Goal: Book appointment/travel/reservation

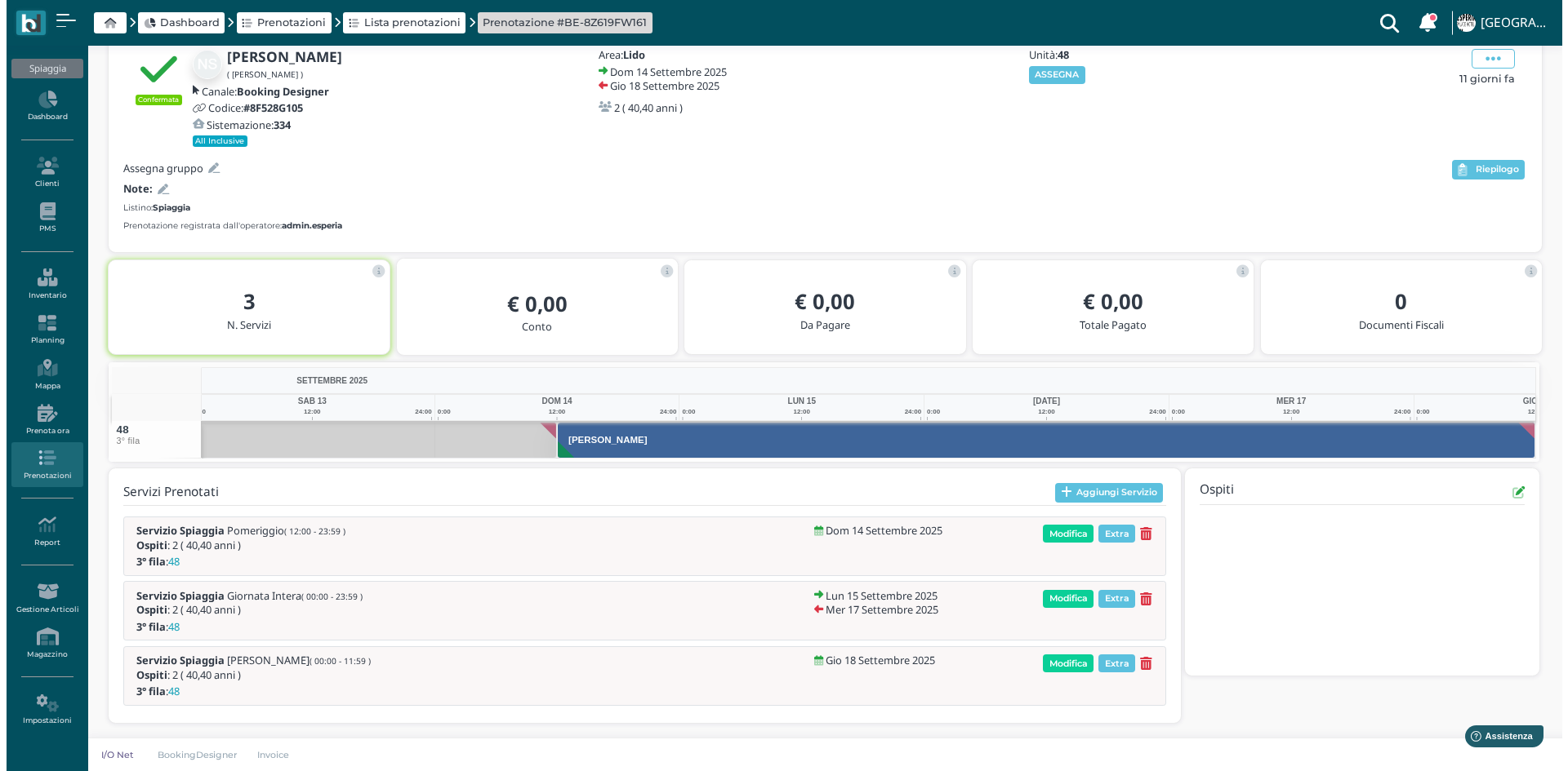
scroll to position [78, 0]
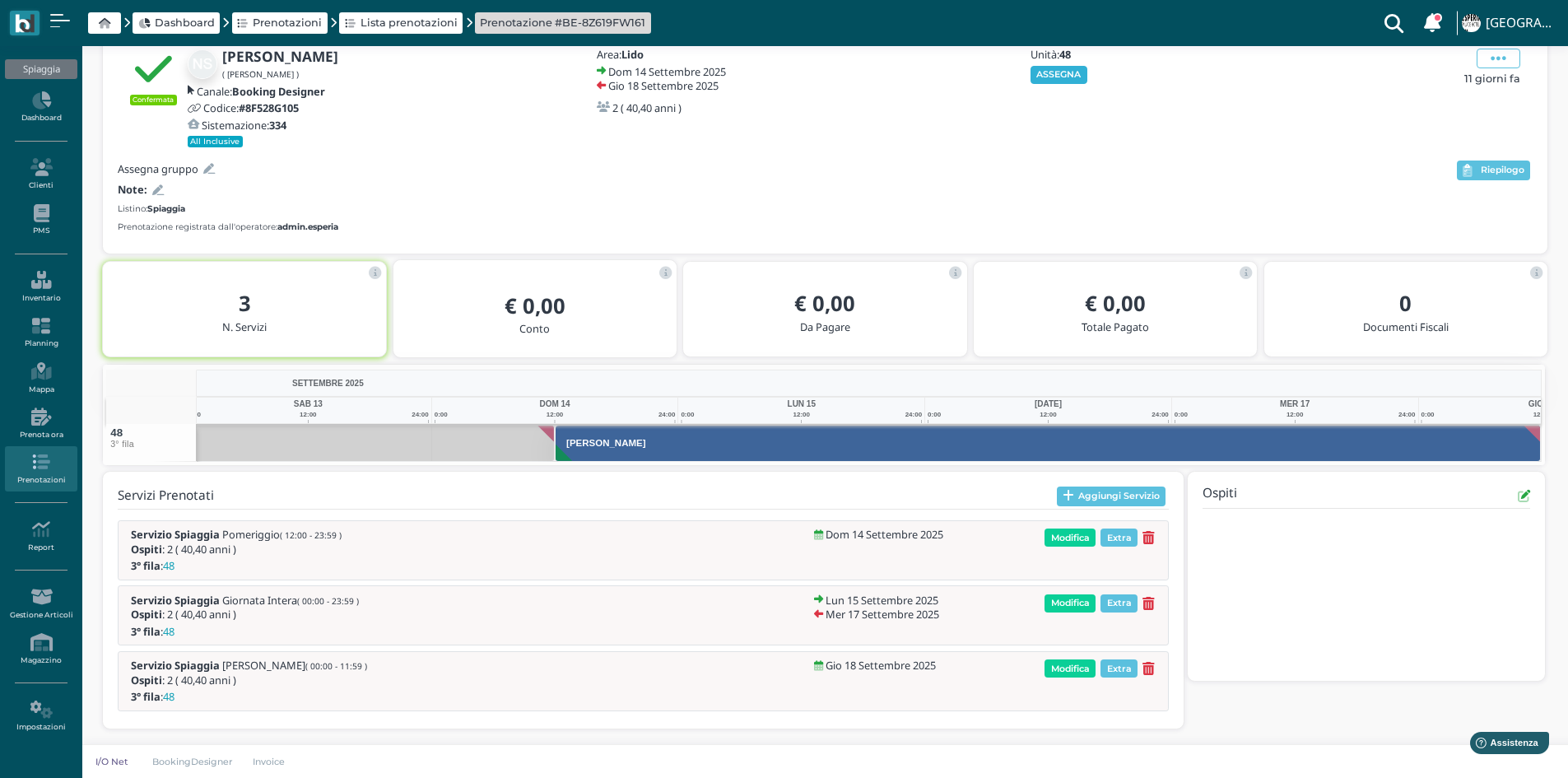
click at [1078, 83] on button "ASSEGNA" at bounding box center [1059, 74] width 57 height 18
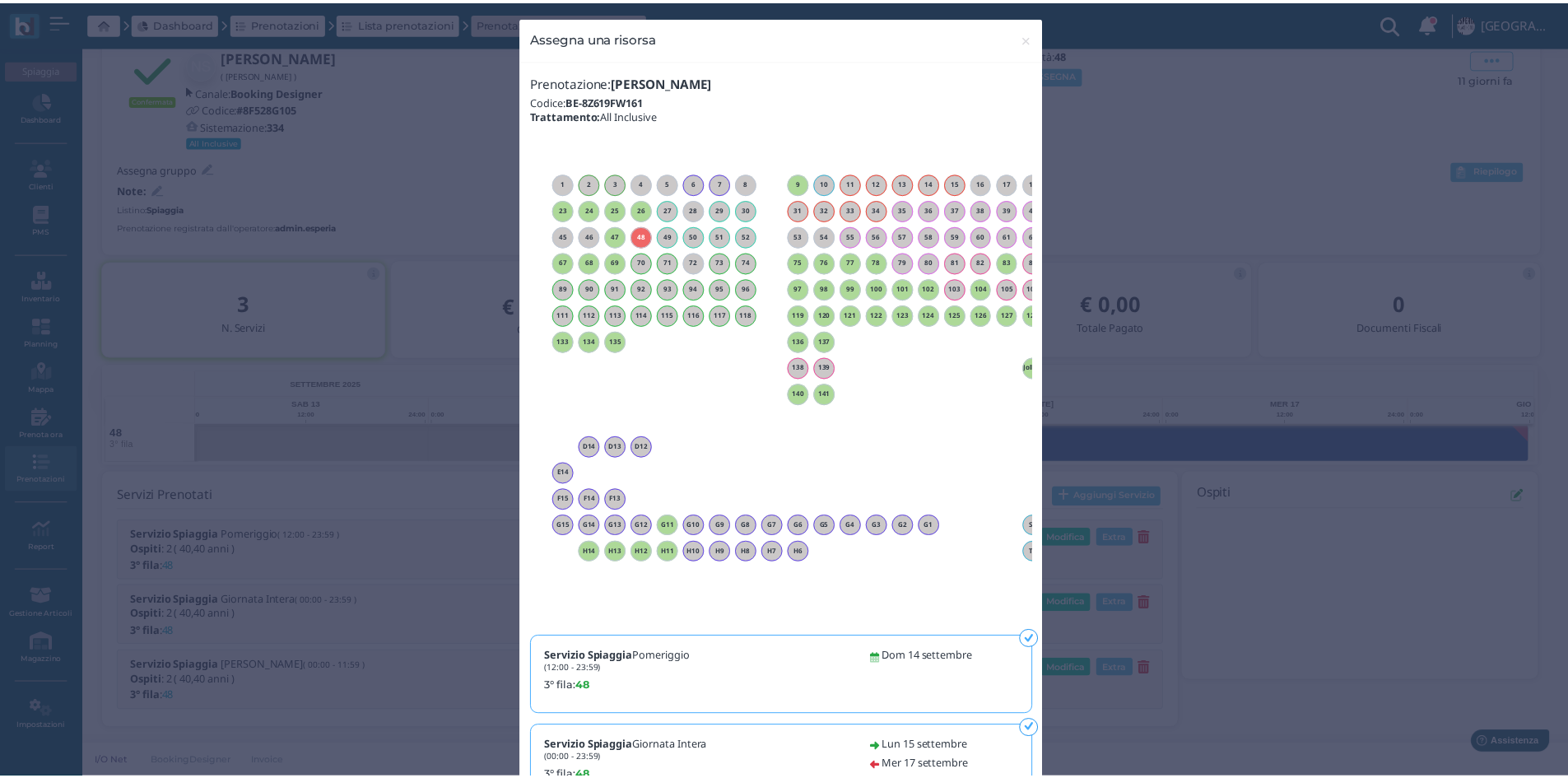
scroll to position [0, 0]
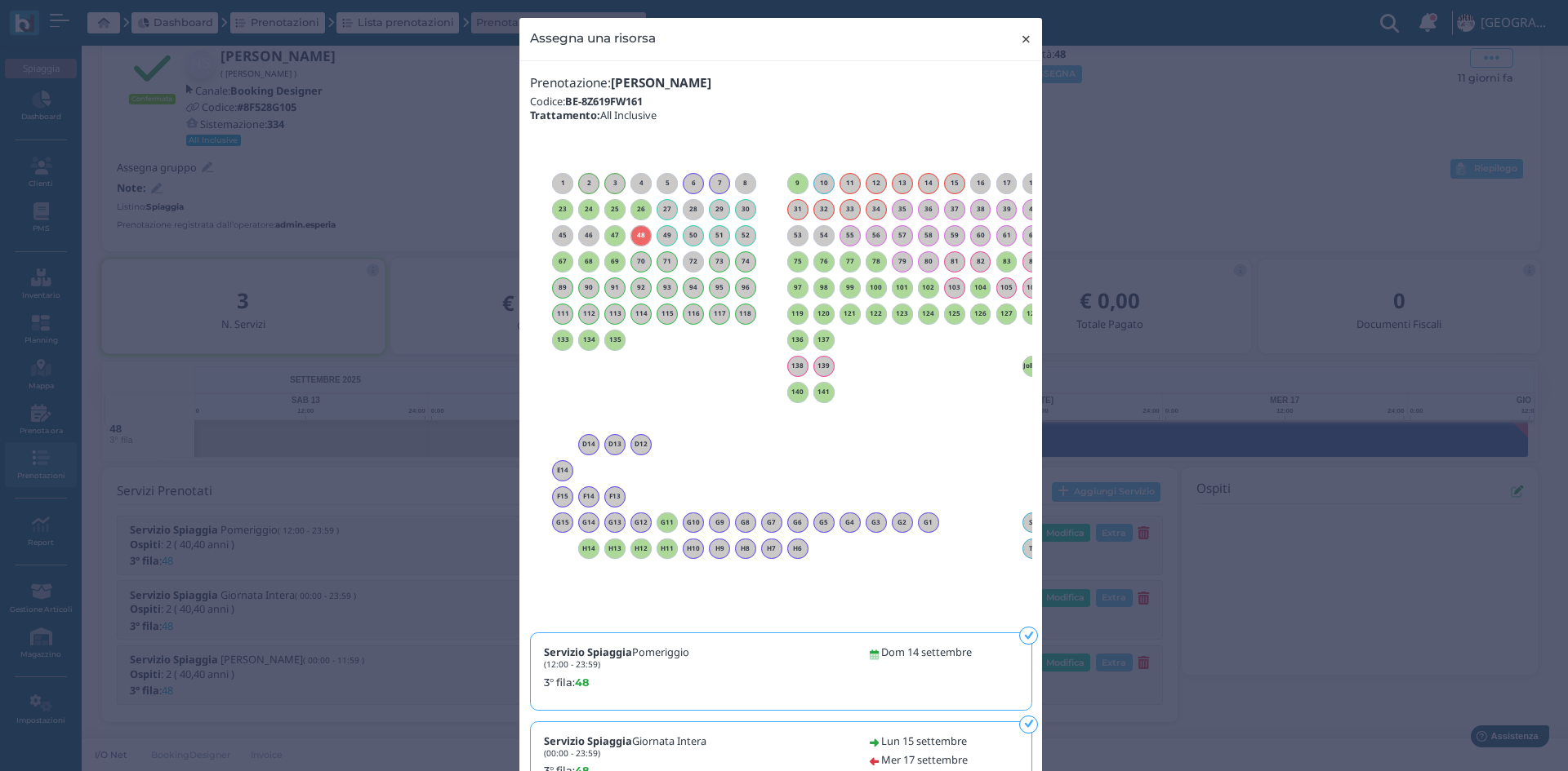
click at [1020, 39] on span "×" at bounding box center [1026, 39] width 12 height 21
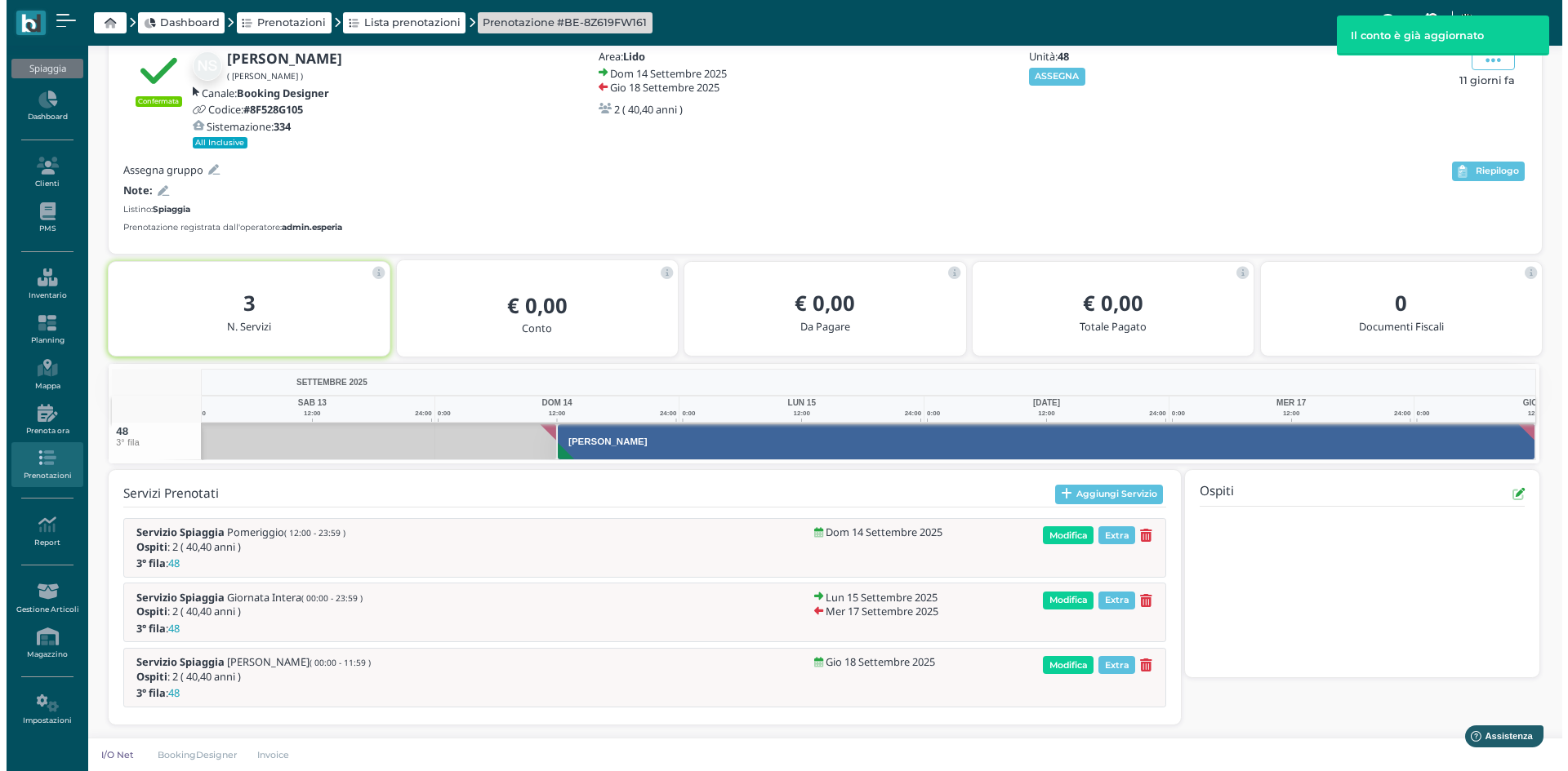
scroll to position [78, 0]
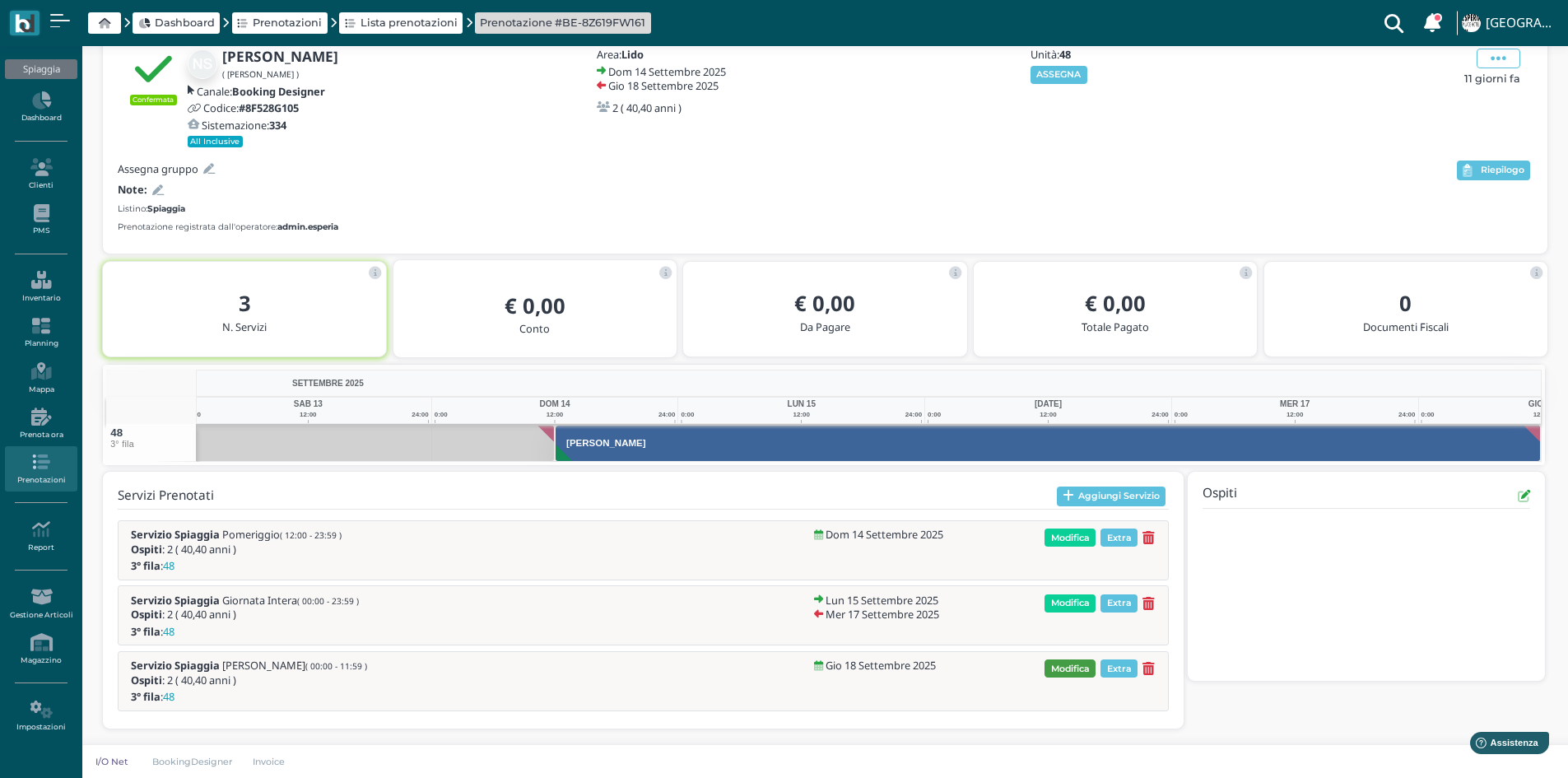
click at [1075, 667] on span "Modifica" at bounding box center [1070, 668] width 51 height 18
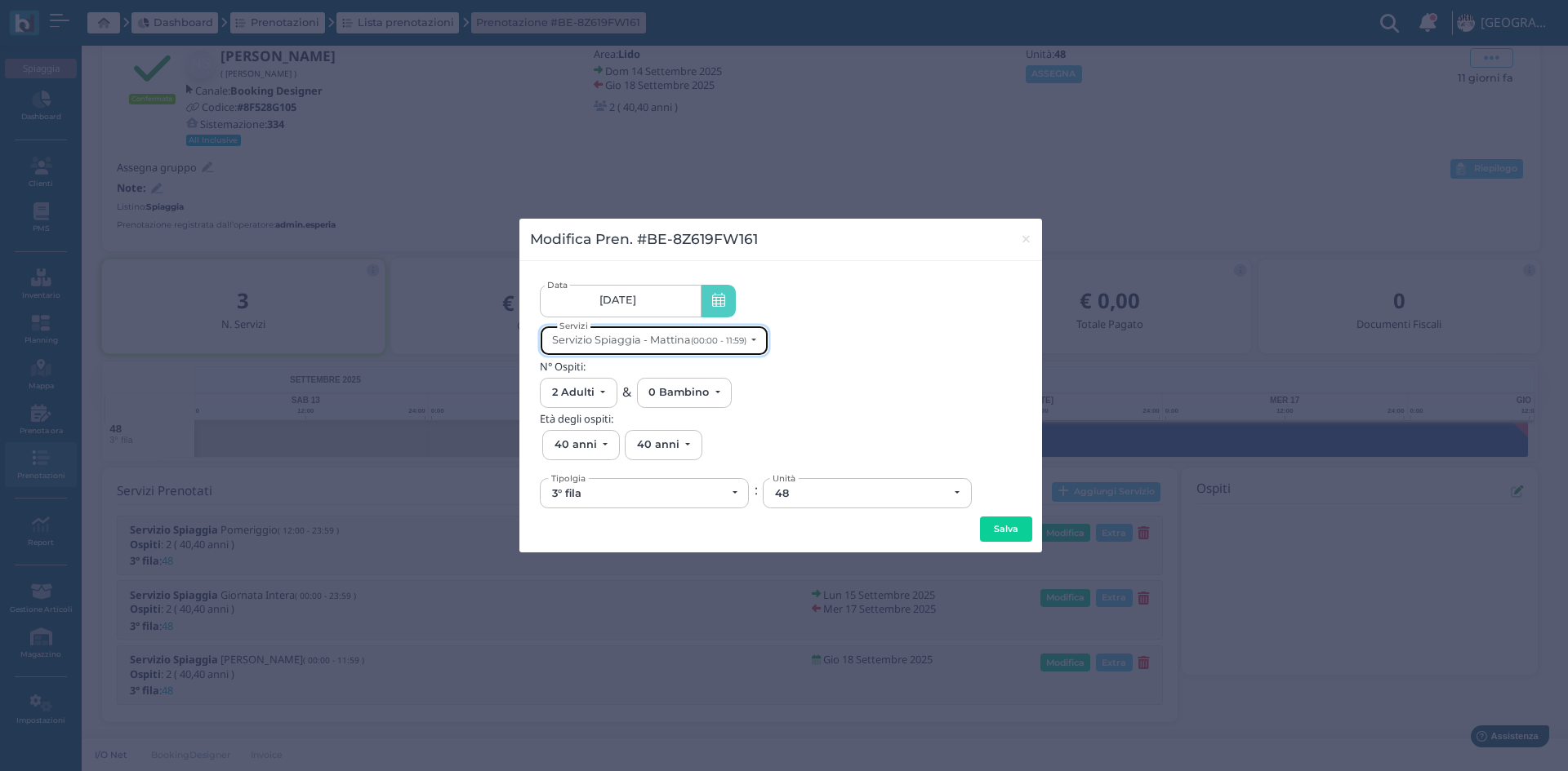
click at [674, 342] on div "Servizio Spiaggia - Mattina (00:00 - 11:59)" at bounding box center [650, 340] width 195 height 12
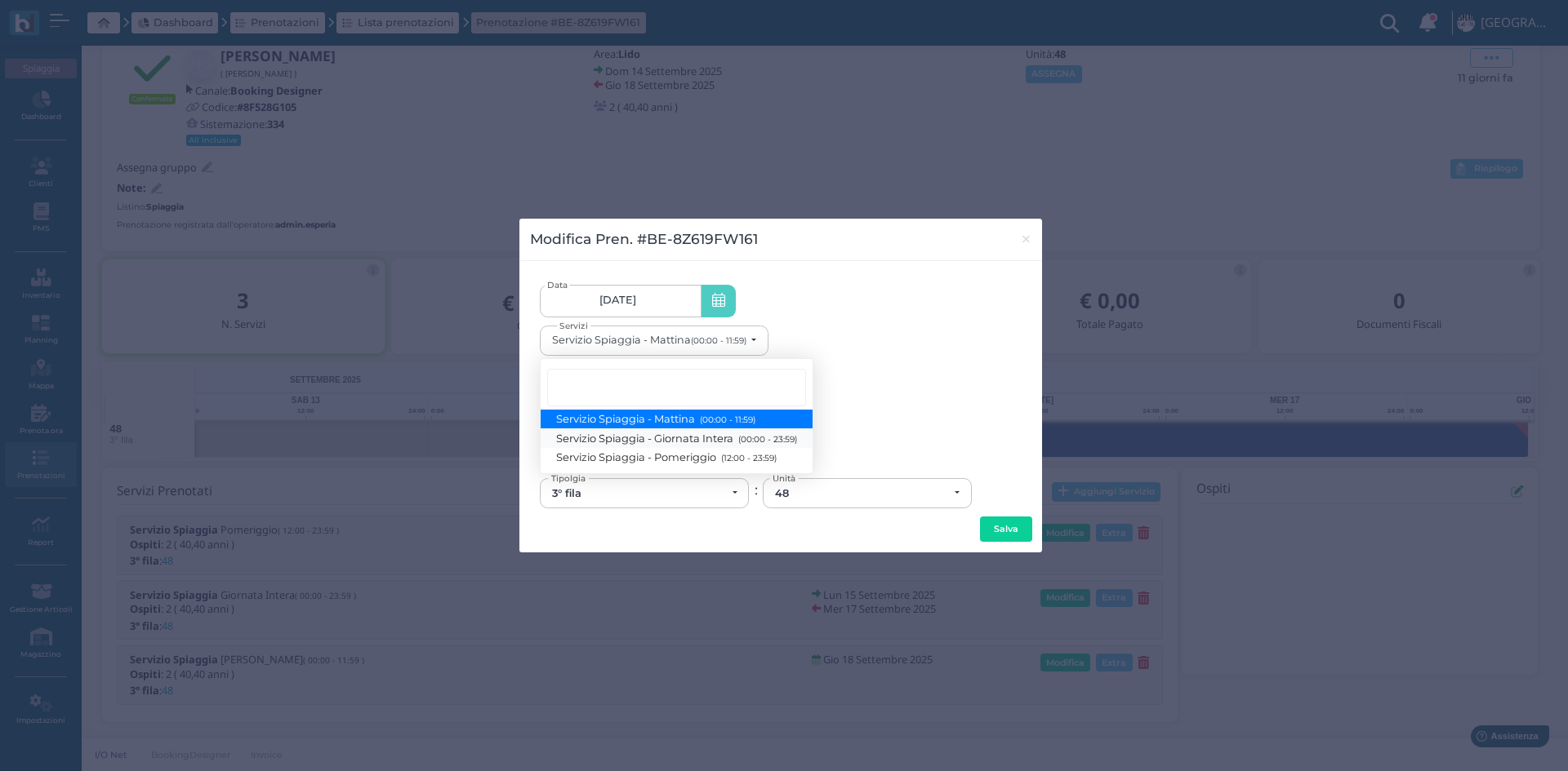
click at [660, 439] on span "Servizio Spiaggia - Giornata Intera (00:00 - 23:59)" at bounding box center [677, 438] width 240 height 14
select select "1368"
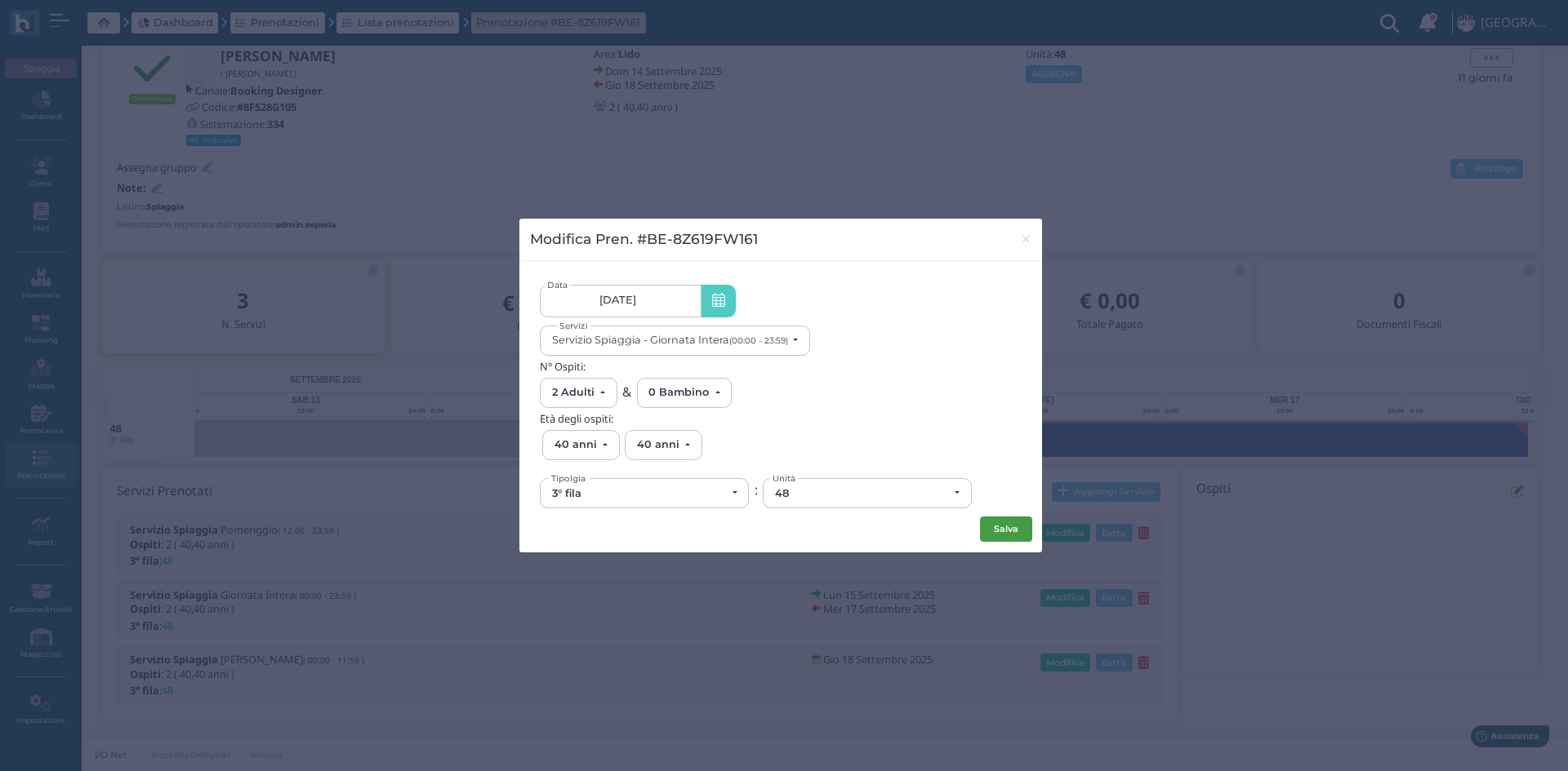
click at [1010, 522] on button "Salva" at bounding box center [1006, 529] width 52 height 26
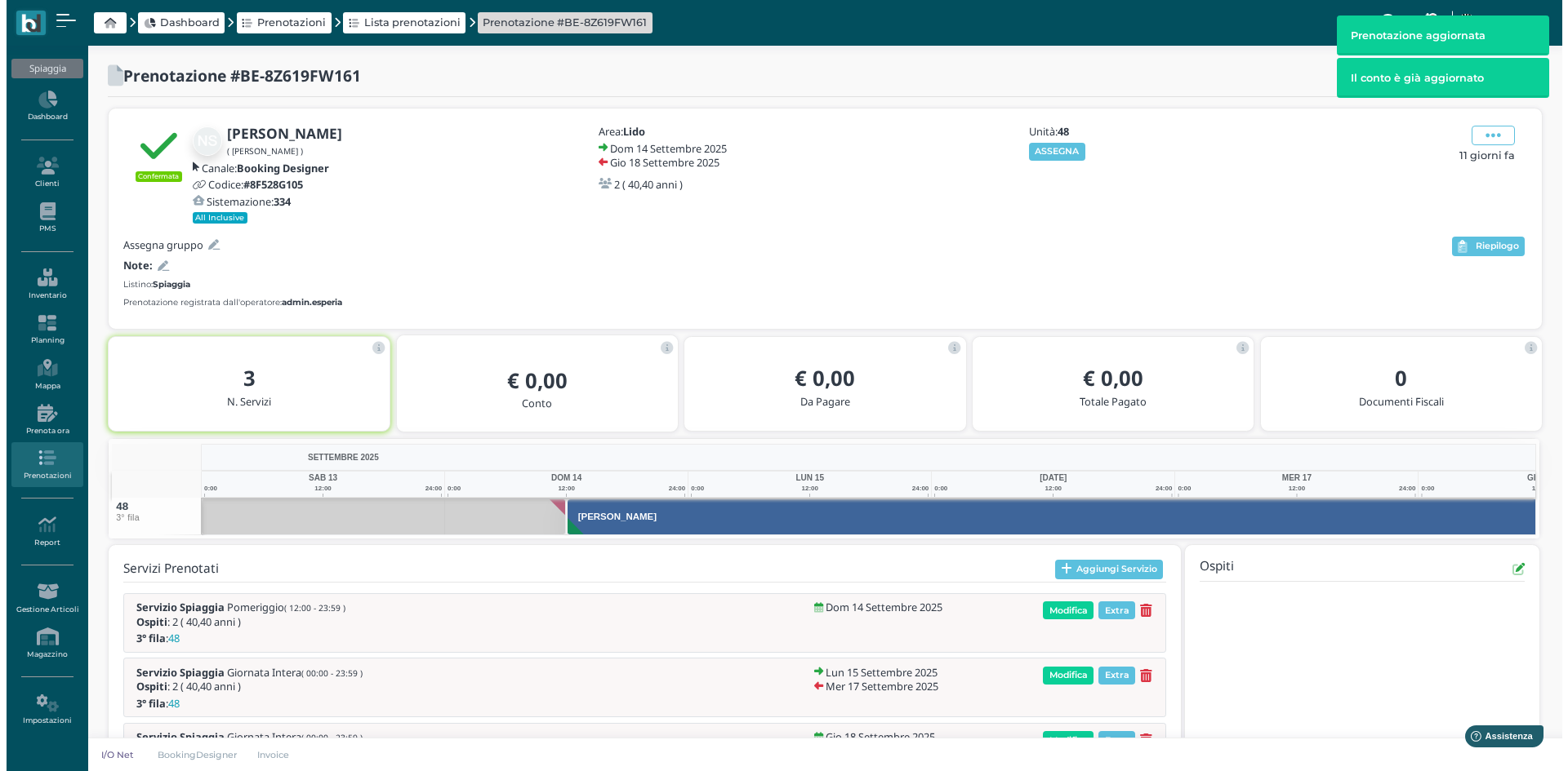
scroll to position [0, 127]
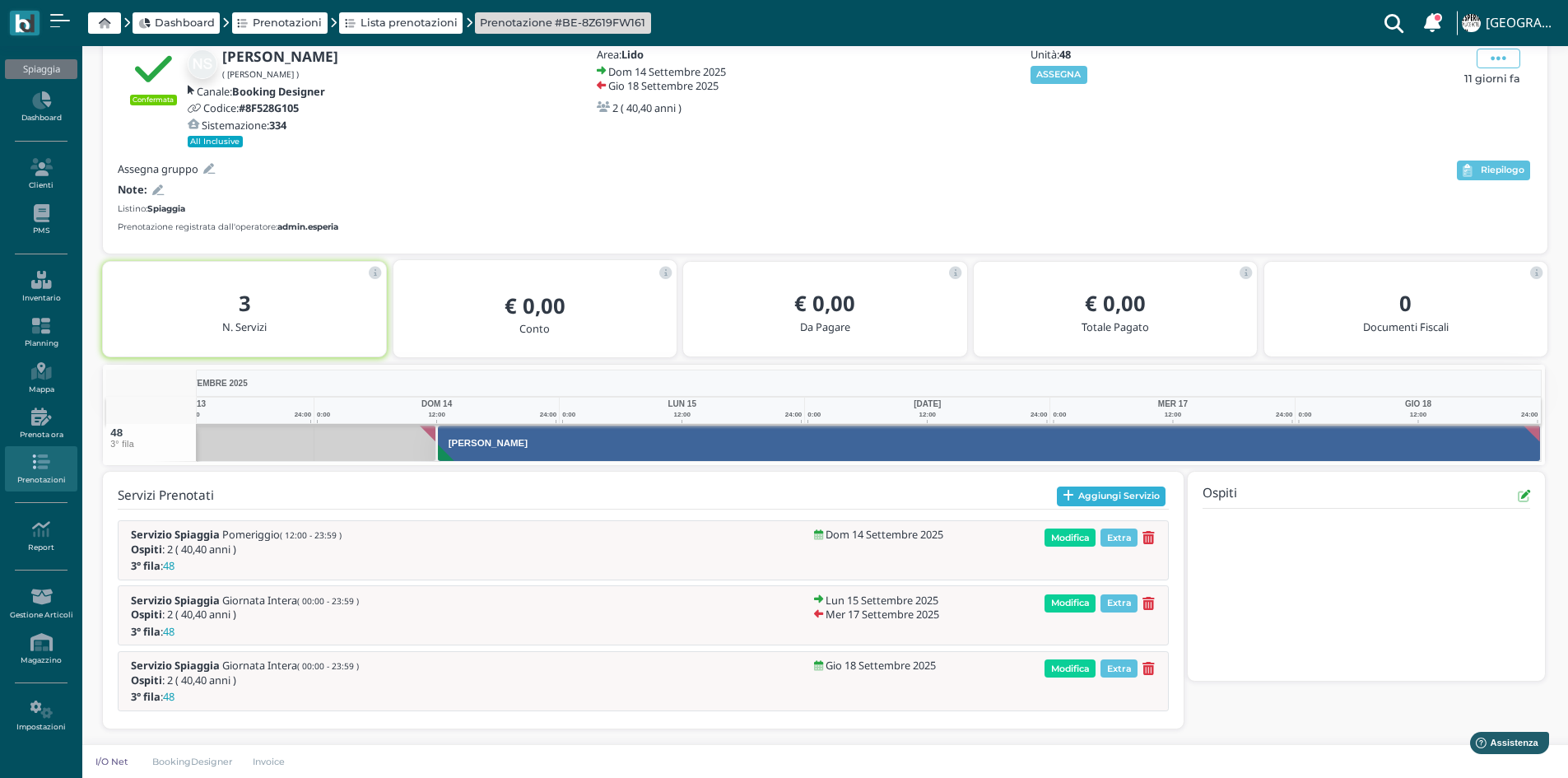
click at [1093, 494] on button "Aggiungi Servizio" at bounding box center [1112, 496] width 109 height 20
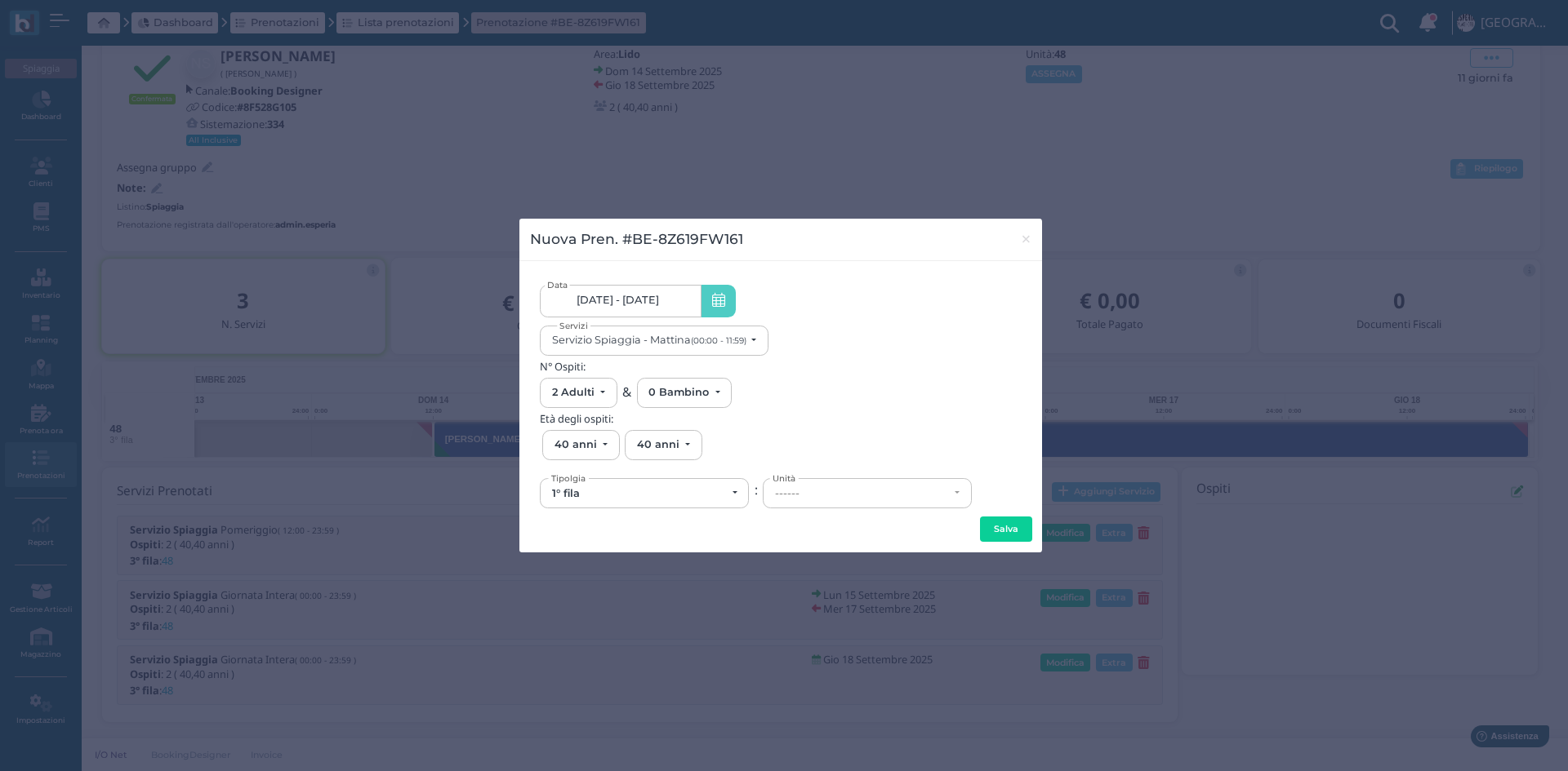
click at [708, 303] on span at bounding box center [718, 301] width 36 height 33
click at [619, 306] on span "14/09/25 - 18/09/25" at bounding box center [618, 300] width 83 height 13
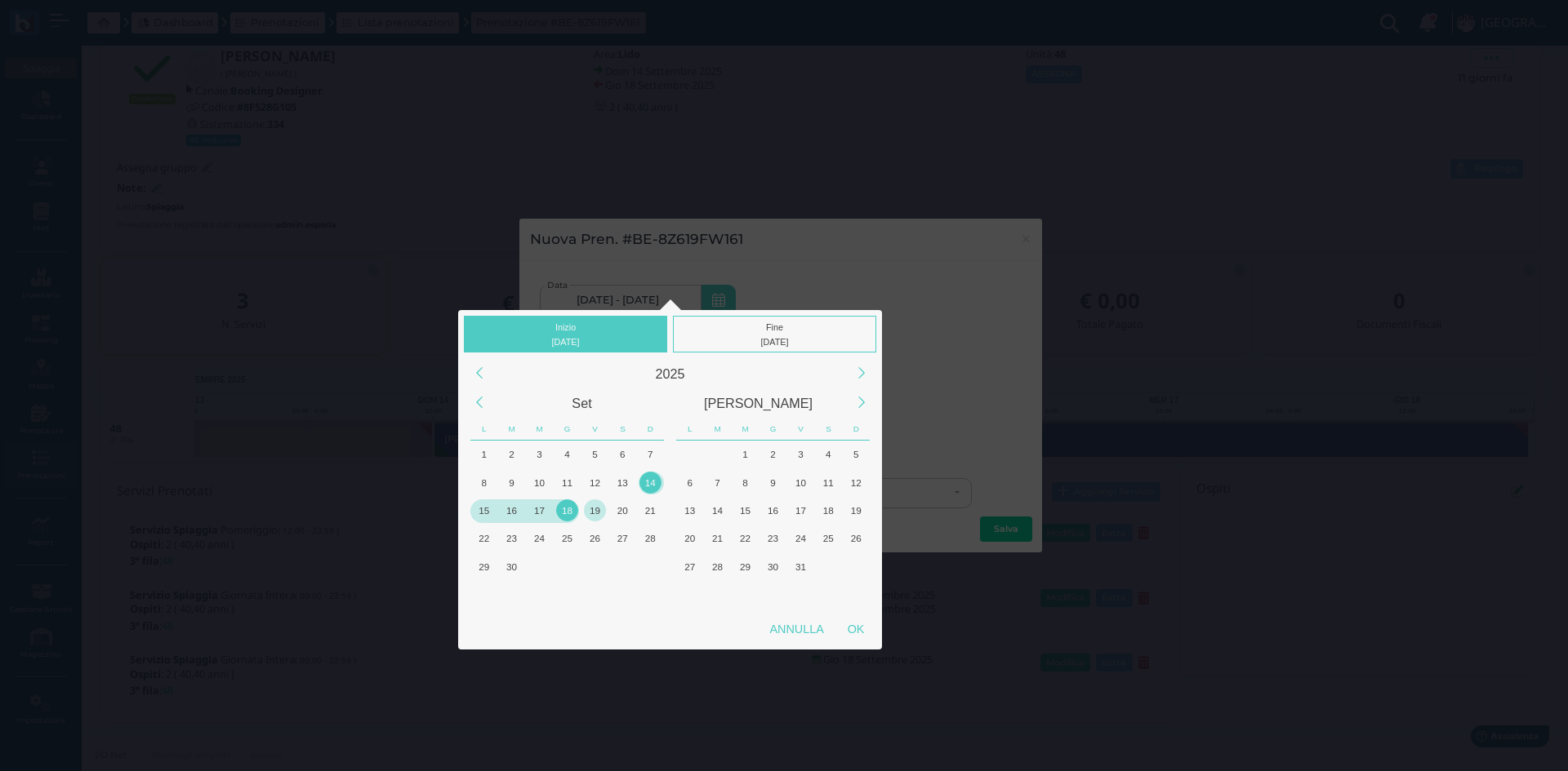
click at [592, 510] on div "19" at bounding box center [595, 511] width 22 height 22
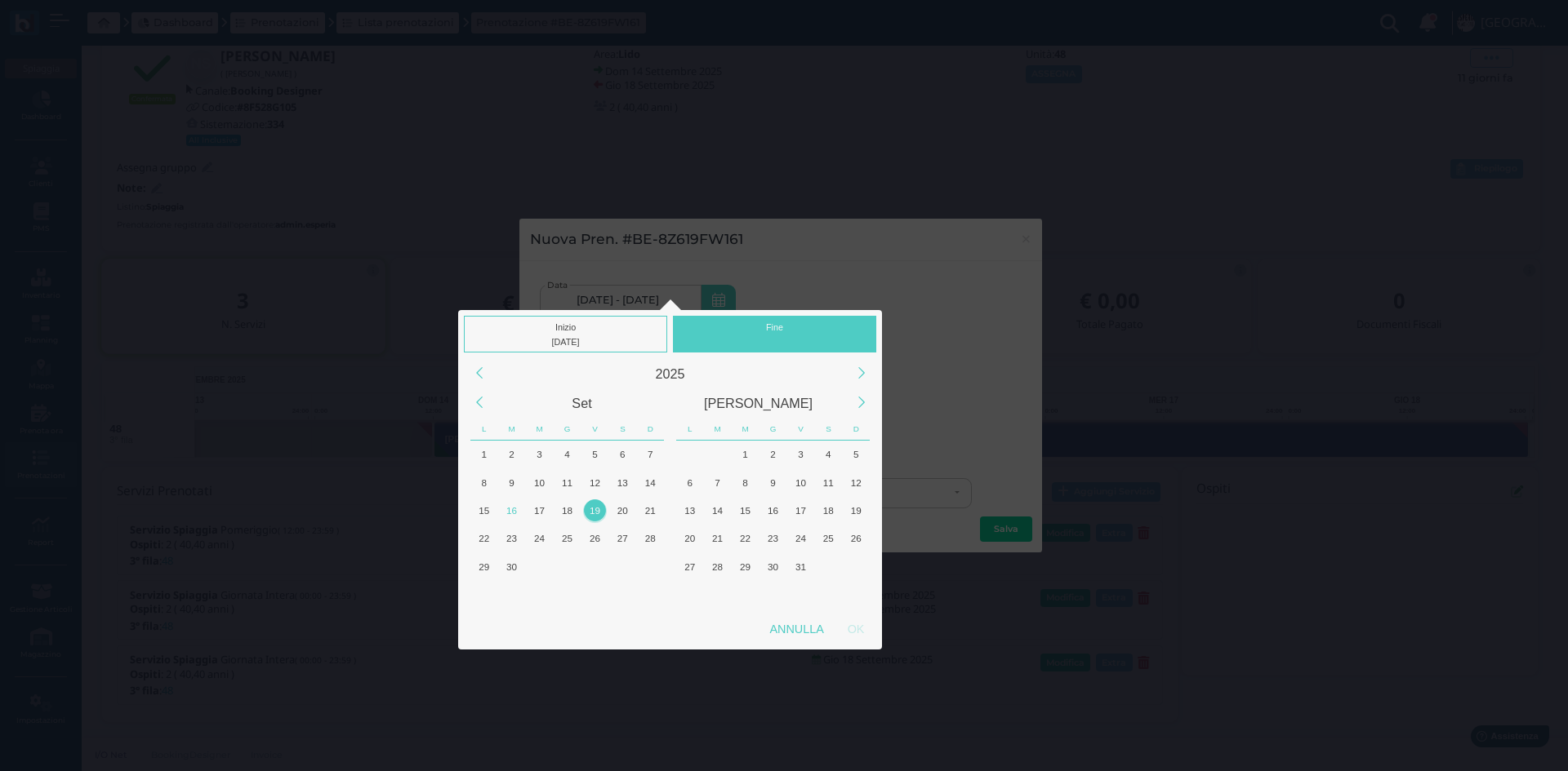
click at [592, 510] on div "19" at bounding box center [595, 511] width 22 height 22
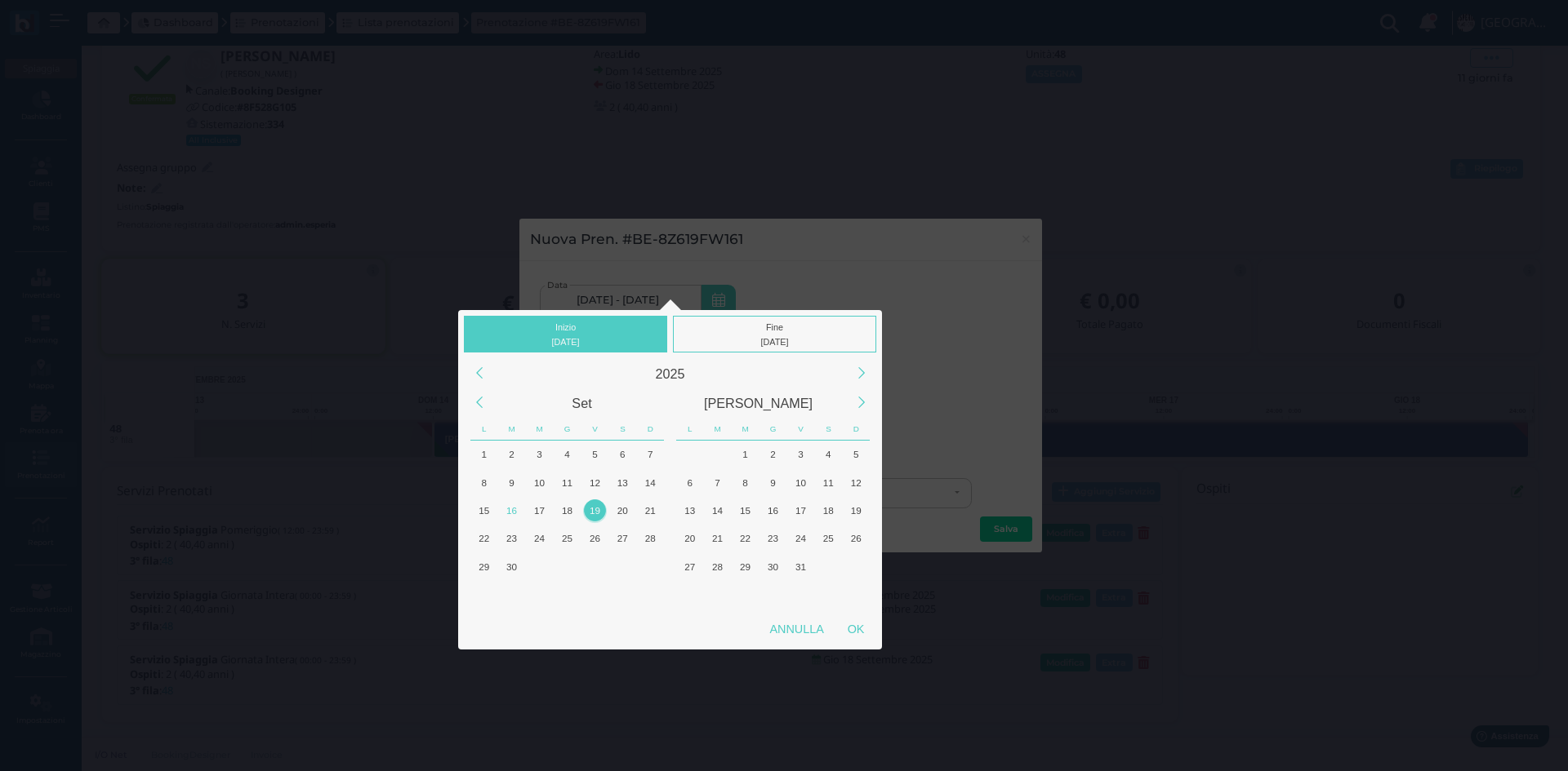
click at [594, 512] on div "19" at bounding box center [595, 511] width 22 height 22
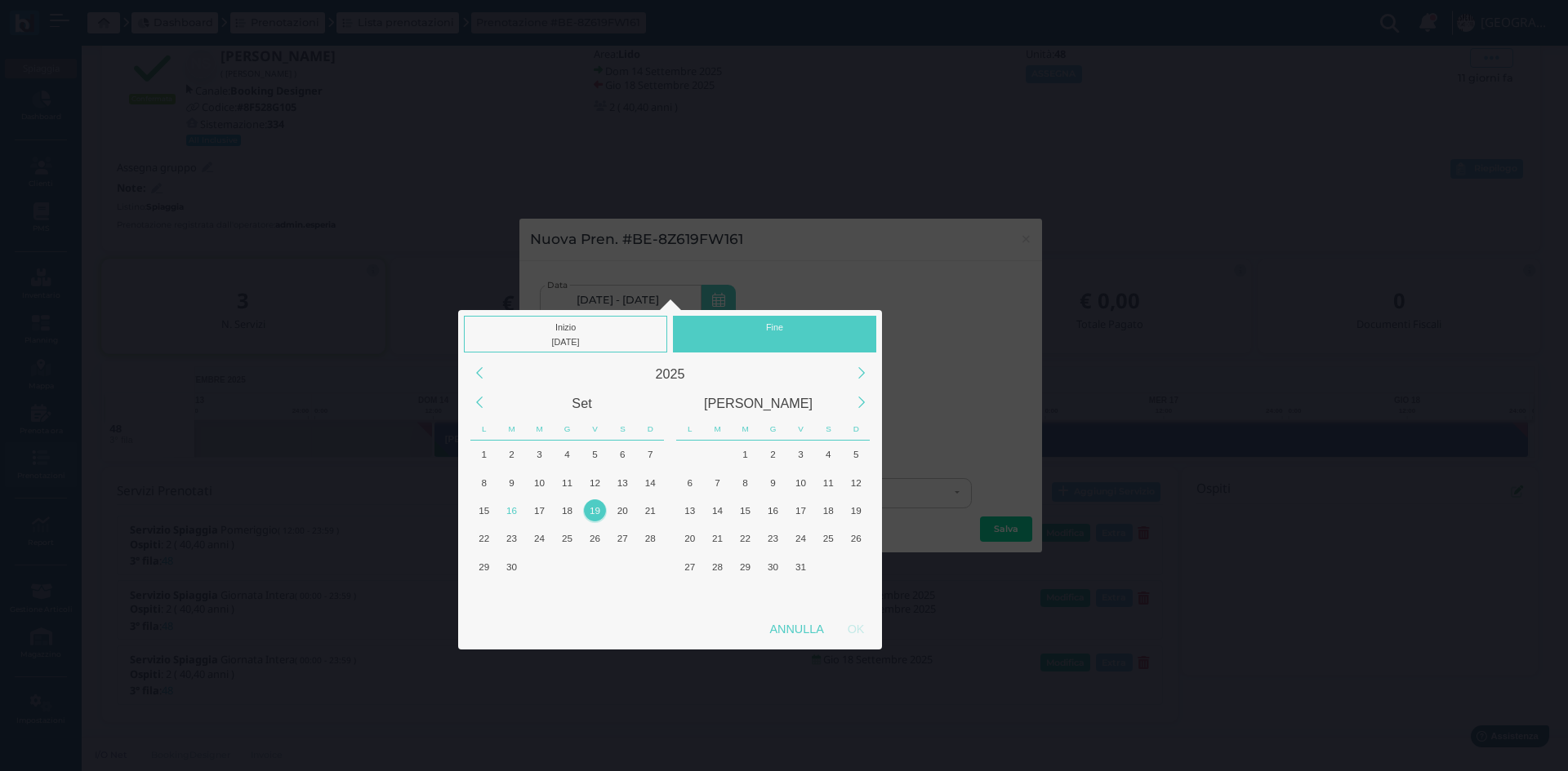
click at [594, 512] on div "19" at bounding box center [595, 511] width 22 height 22
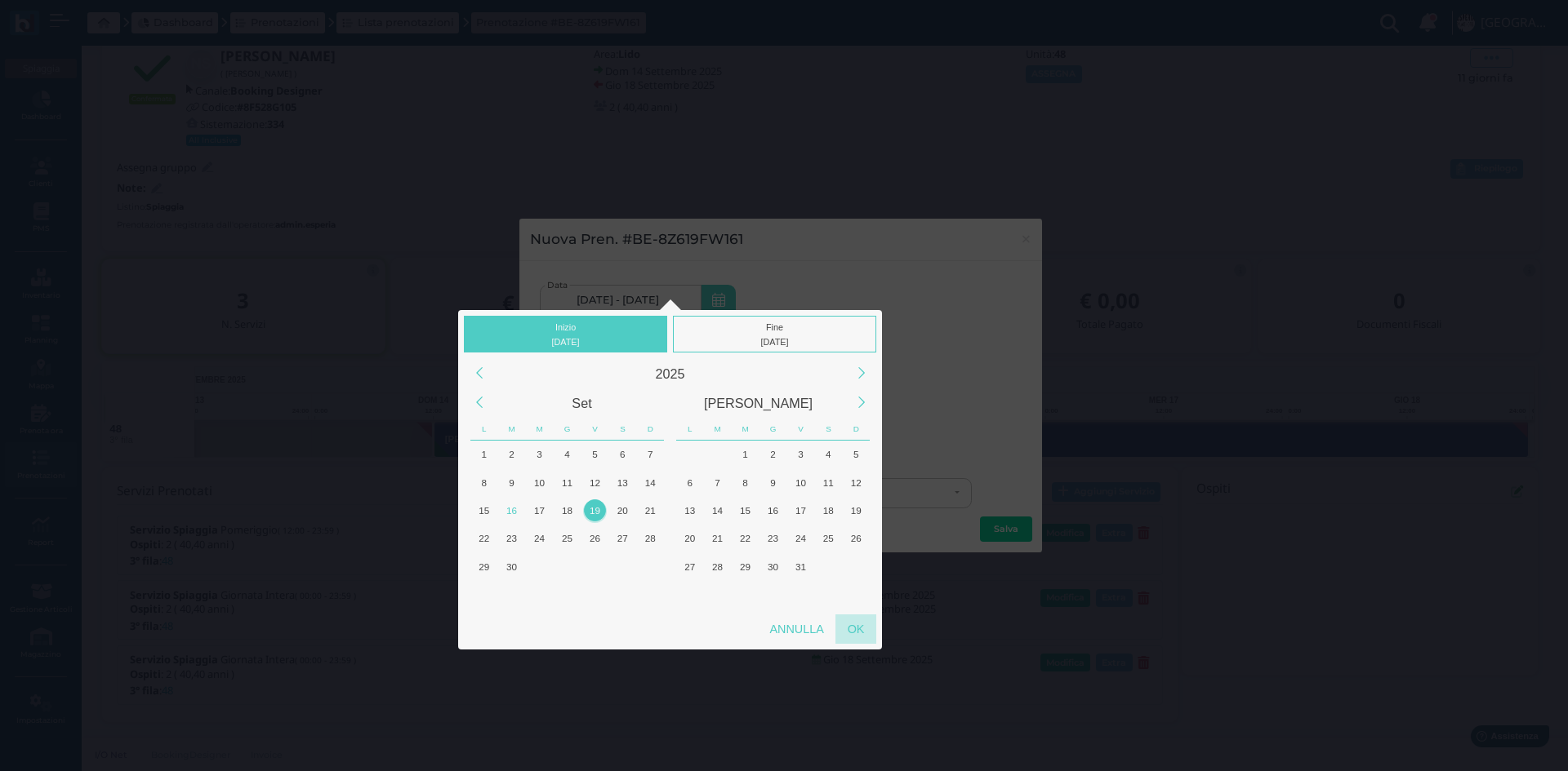
click at [863, 629] on div "OK" at bounding box center [856, 629] width 41 height 30
type input "19/09/2025 - 19/09/2025"
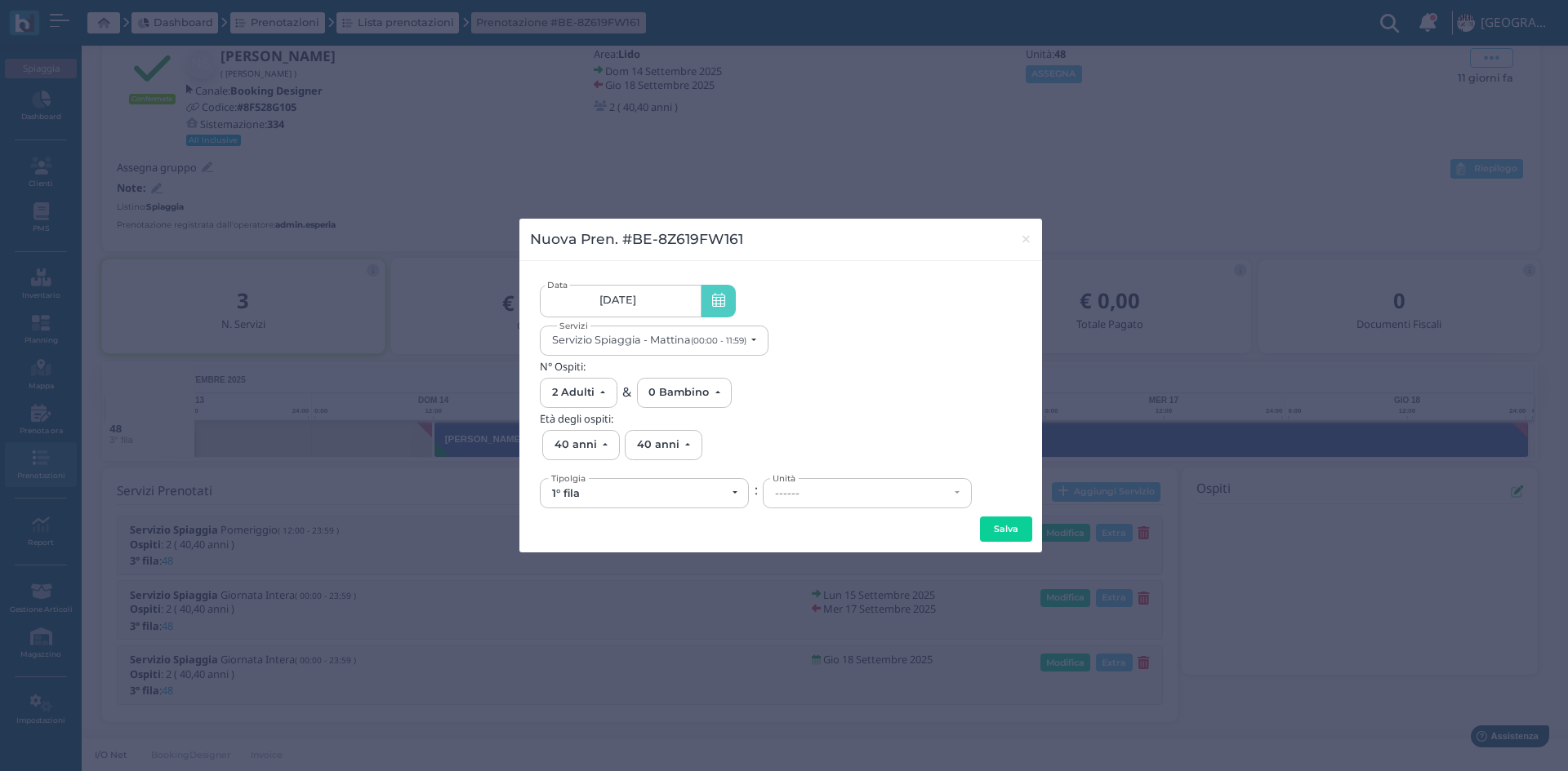
scroll to position [0, 147]
click at [603, 344] on div "Servizio Spiaggia - Mattina (00:00 - 11:59)" at bounding box center [650, 340] width 195 height 12
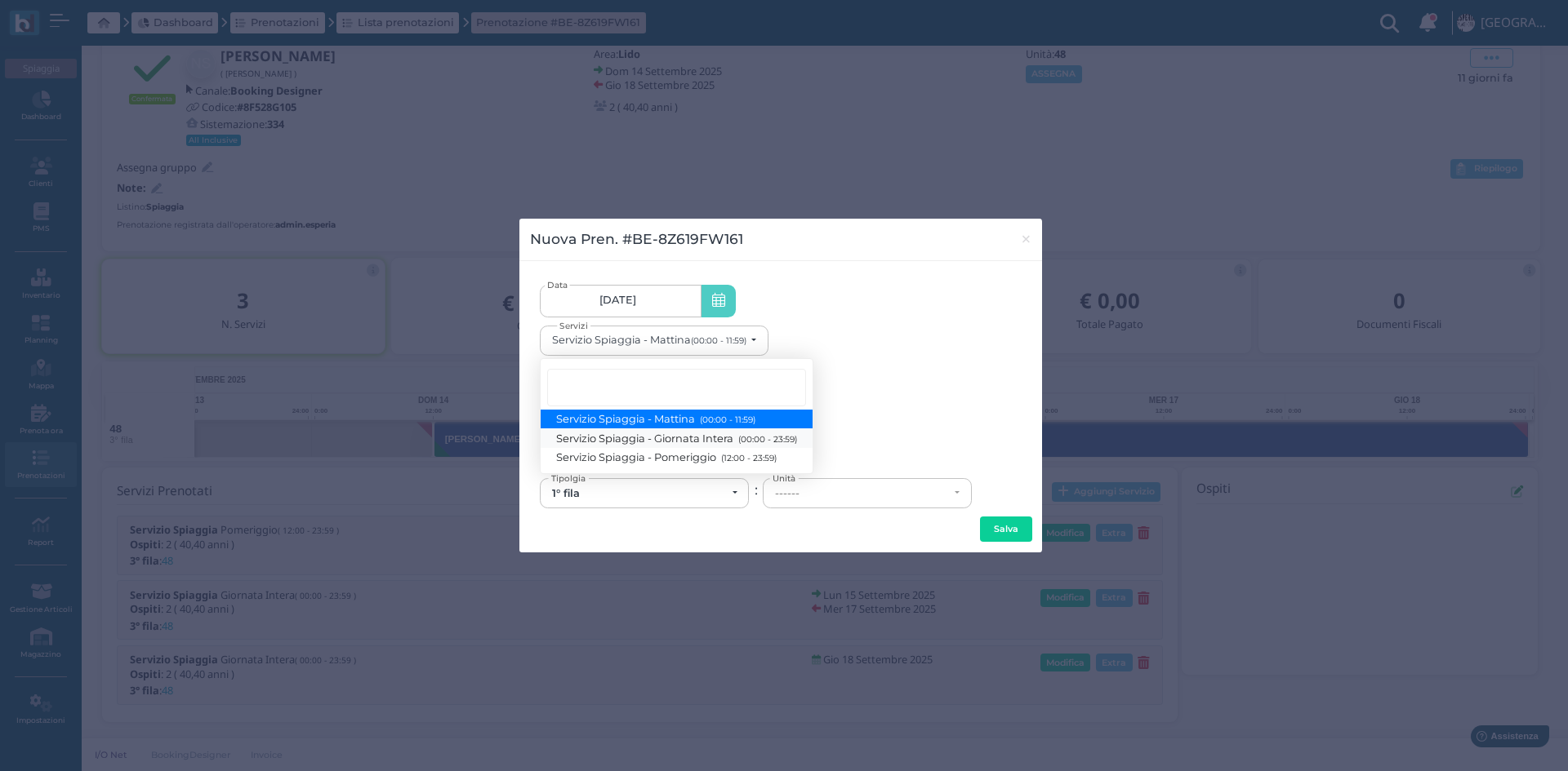
click at [582, 440] on span "Servizio Spiaggia - Giornata Intera (00:00 - 23:59)" at bounding box center [677, 438] width 240 height 14
select select "1368"
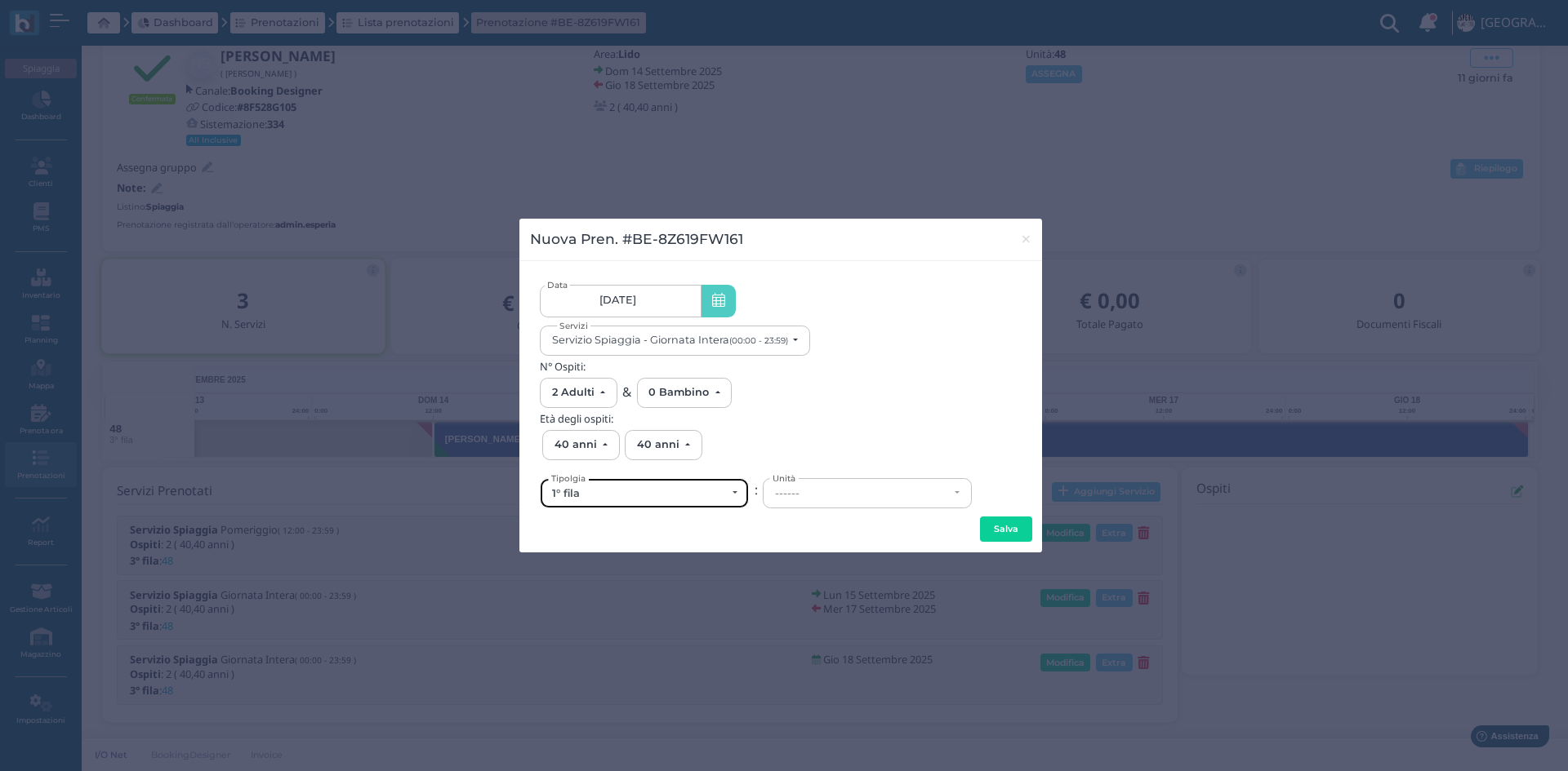
click at [662, 509] on button "1° fila" at bounding box center [644, 494] width 209 height 30
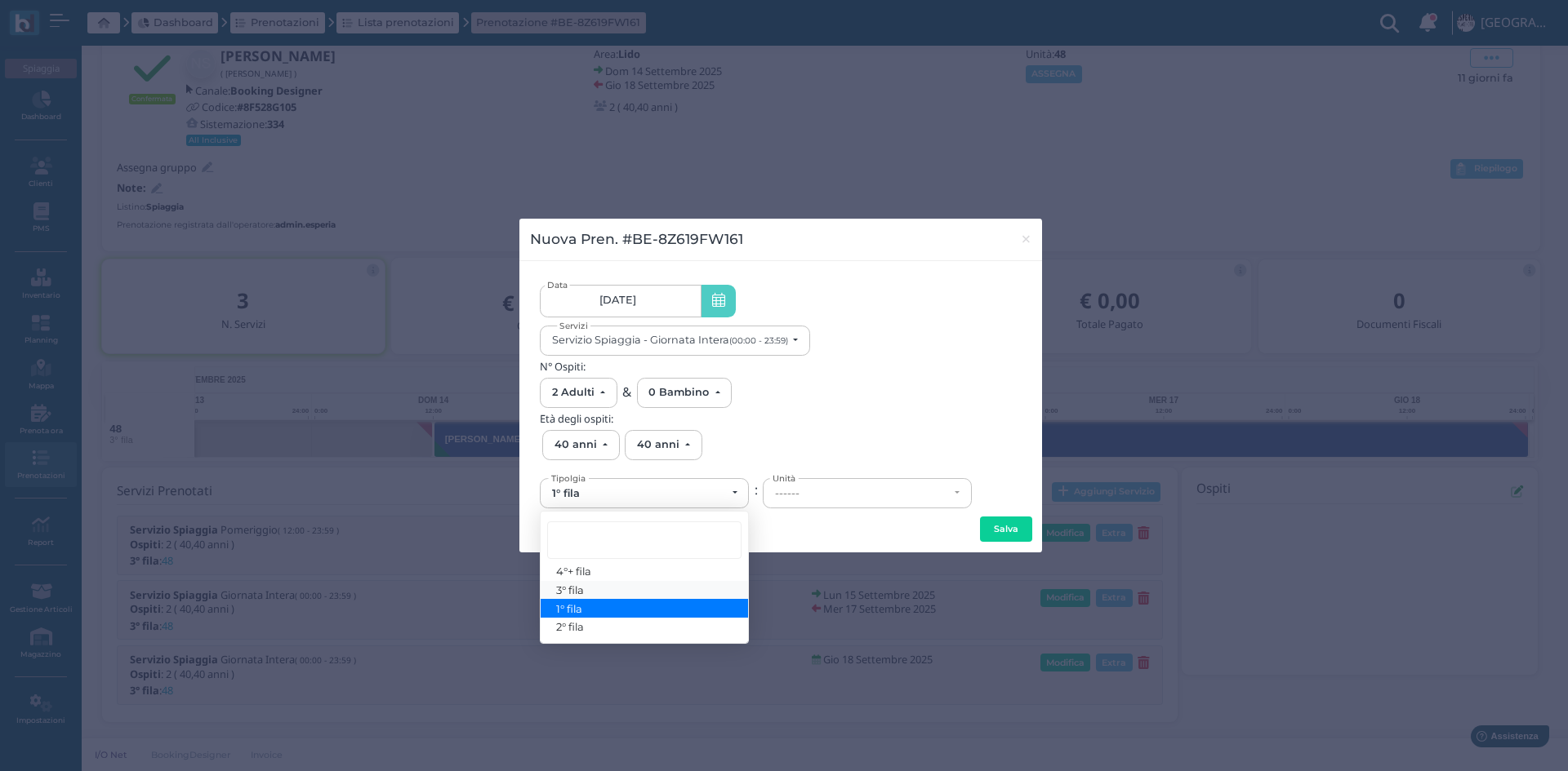
click at [594, 591] on link "3° fila" at bounding box center [644, 591] width 207 height 19
select select "433"
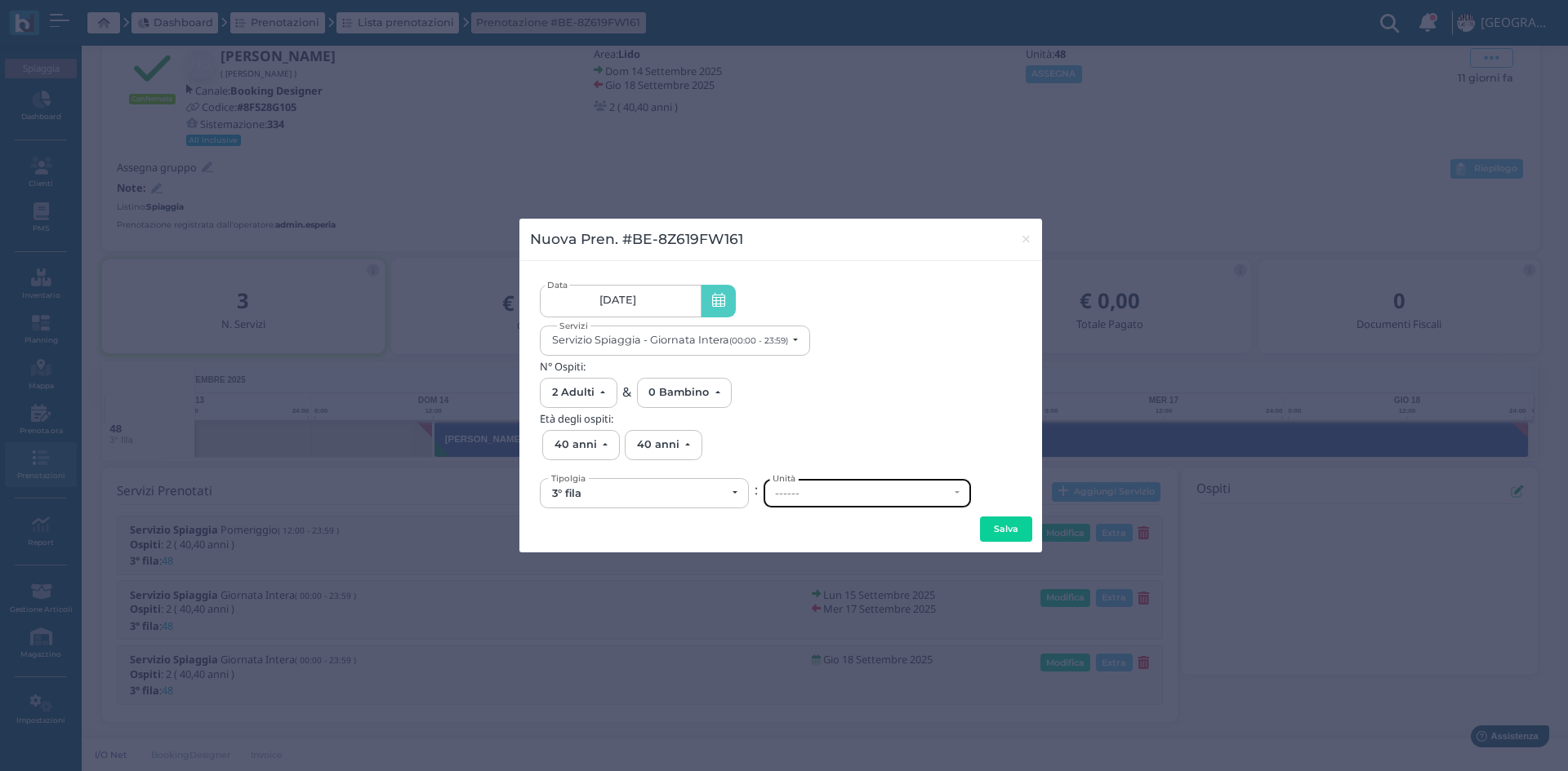
click at [838, 490] on div "------" at bounding box center [862, 493] width 174 height 13
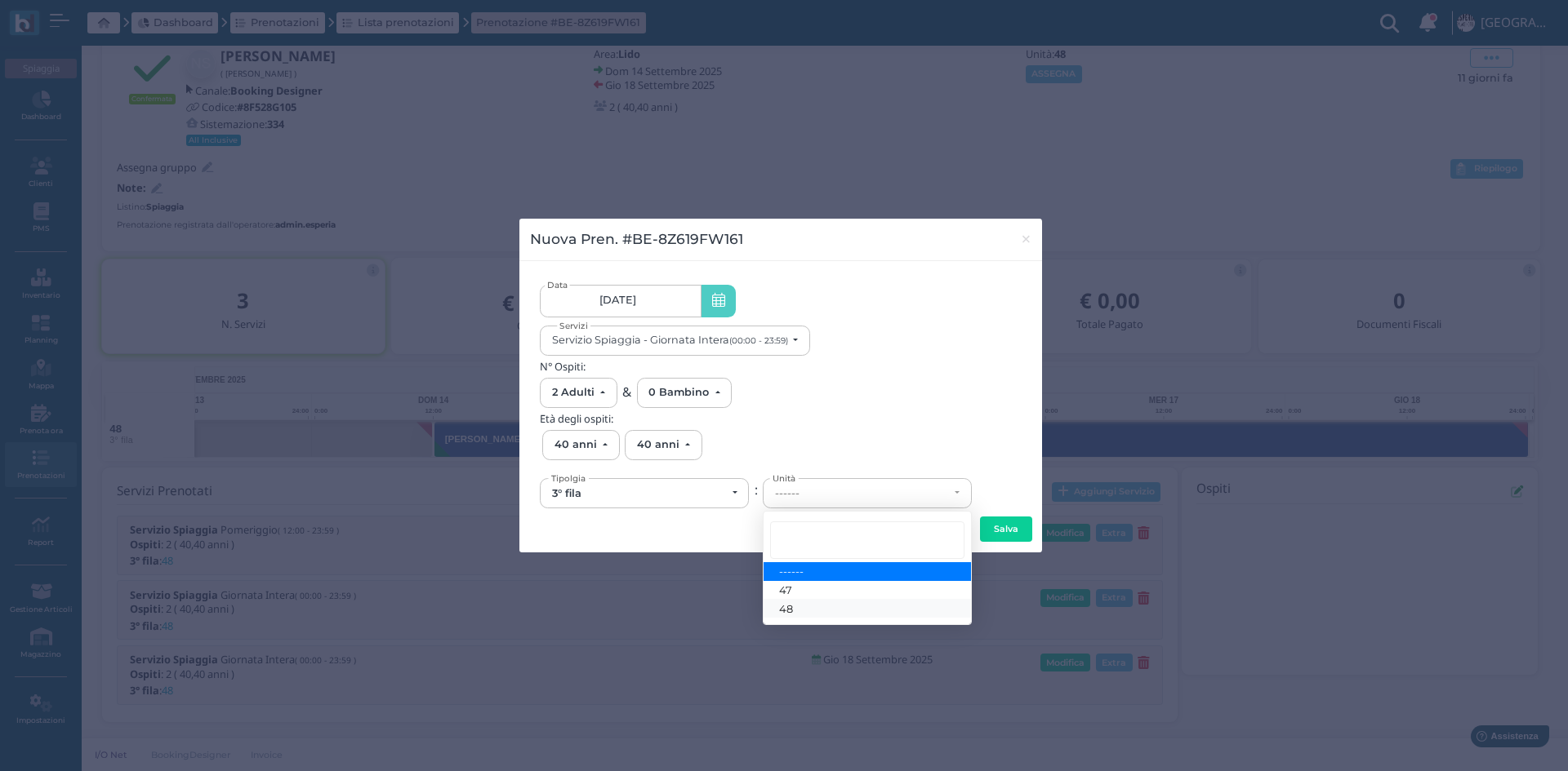
click at [798, 610] on link "48" at bounding box center [867, 609] width 207 height 19
select select "6172"
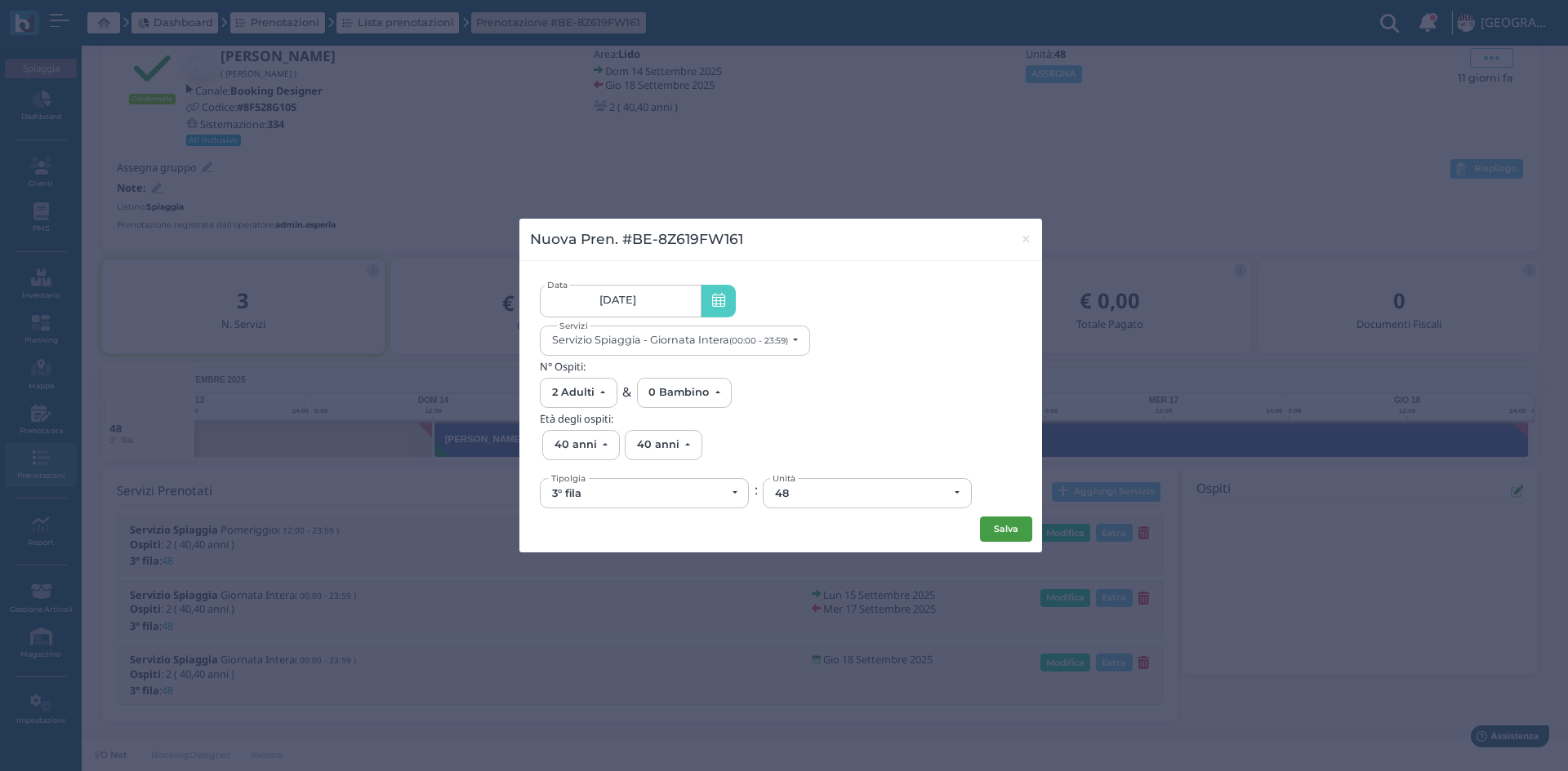
click at [997, 530] on button "Salva" at bounding box center [1006, 529] width 52 height 26
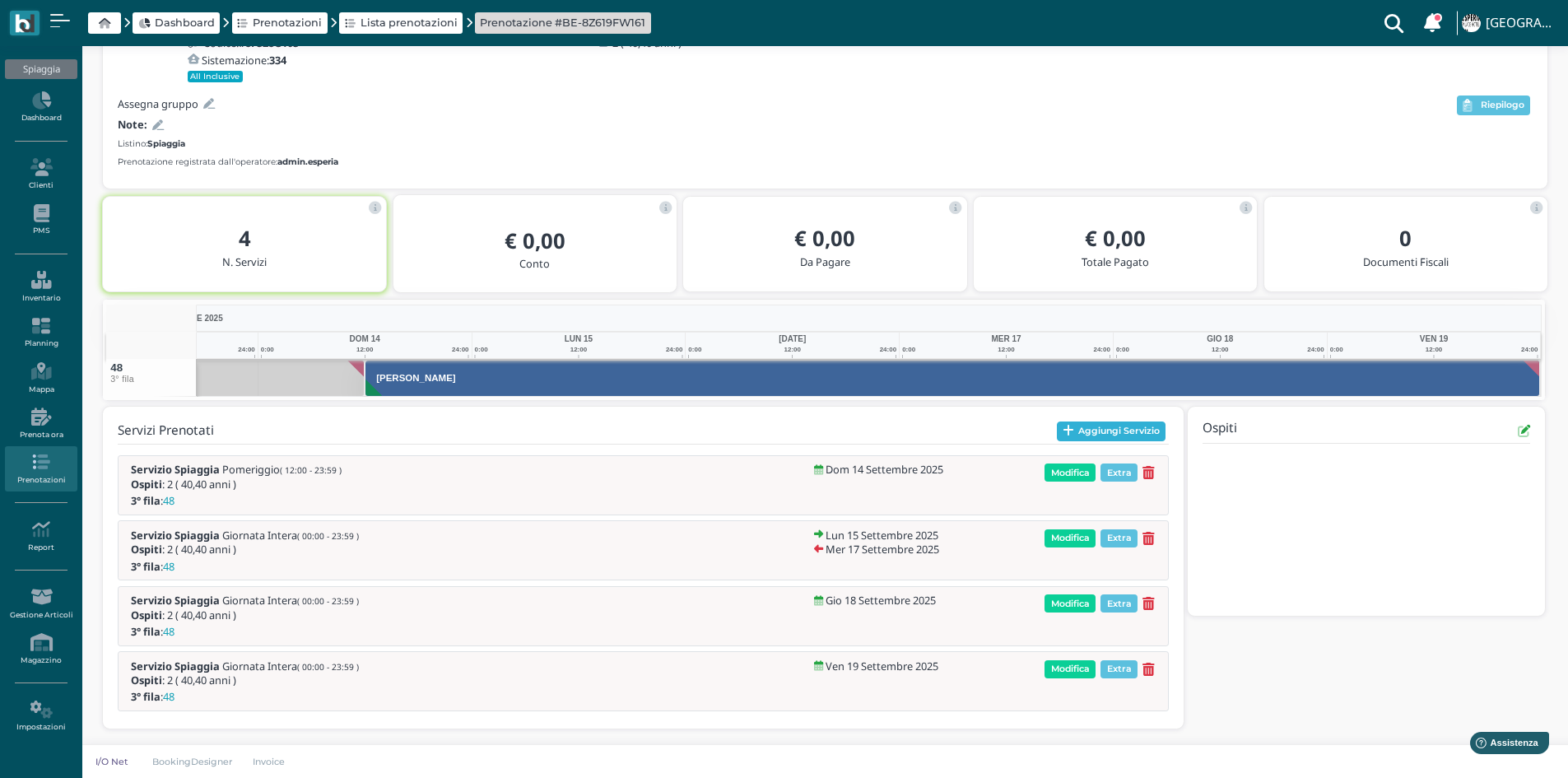
click at [1121, 432] on button "Aggiungi Servizio" at bounding box center [1112, 431] width 109 height 20
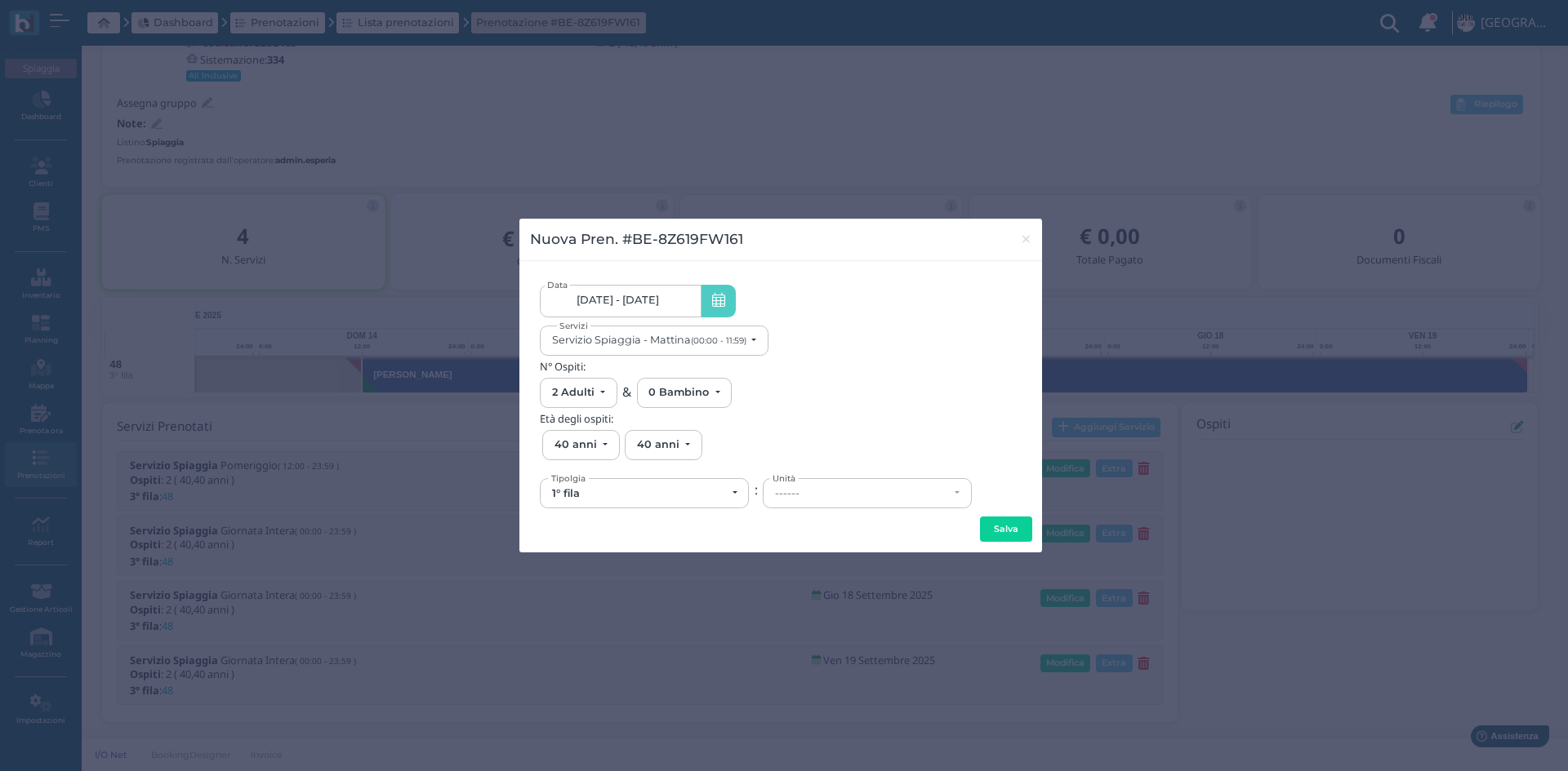
click at [710, 309] on span at bounding box center [718, 301] width 36 height 33
click at [659, 298] on span "14/09/25 - 19/09/25" at bounding box center [618, 300] width 83 height 13
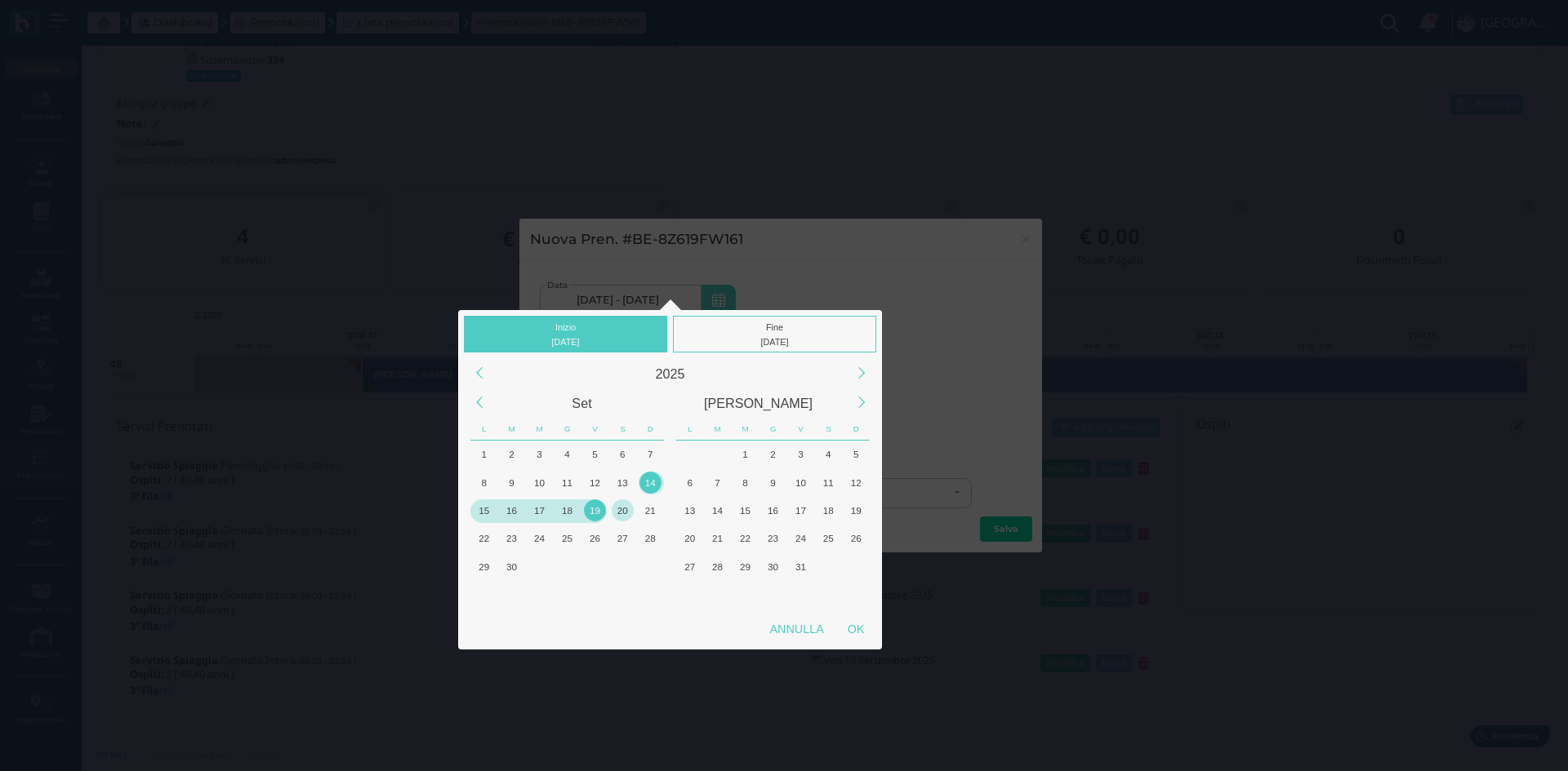
click at [622, 514] on div "20" at bounding box center [622, 511] width 22 height 22
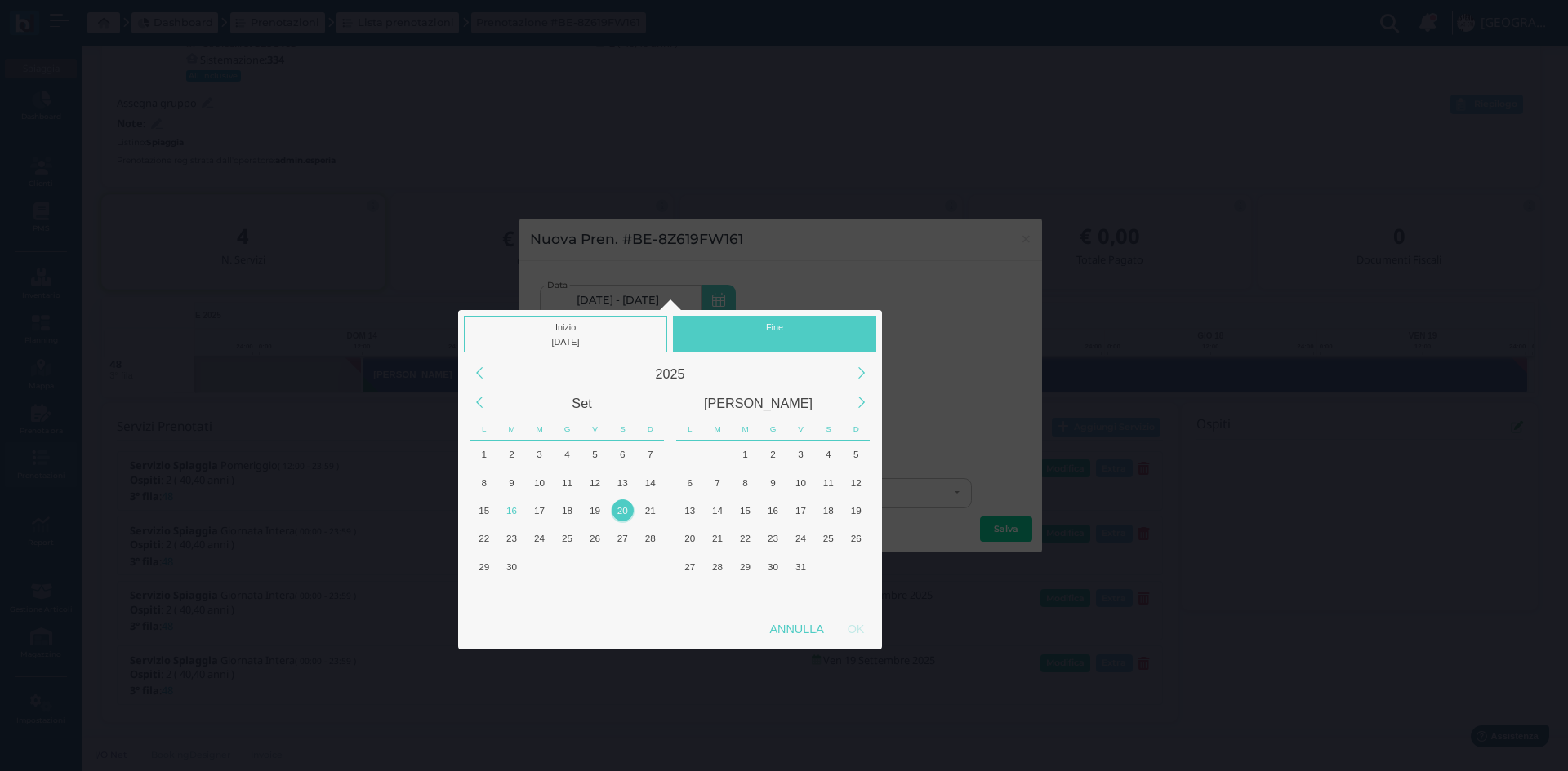
click at [622, 514] on div "20" at bounding box center [622, 511] width 22 height 22
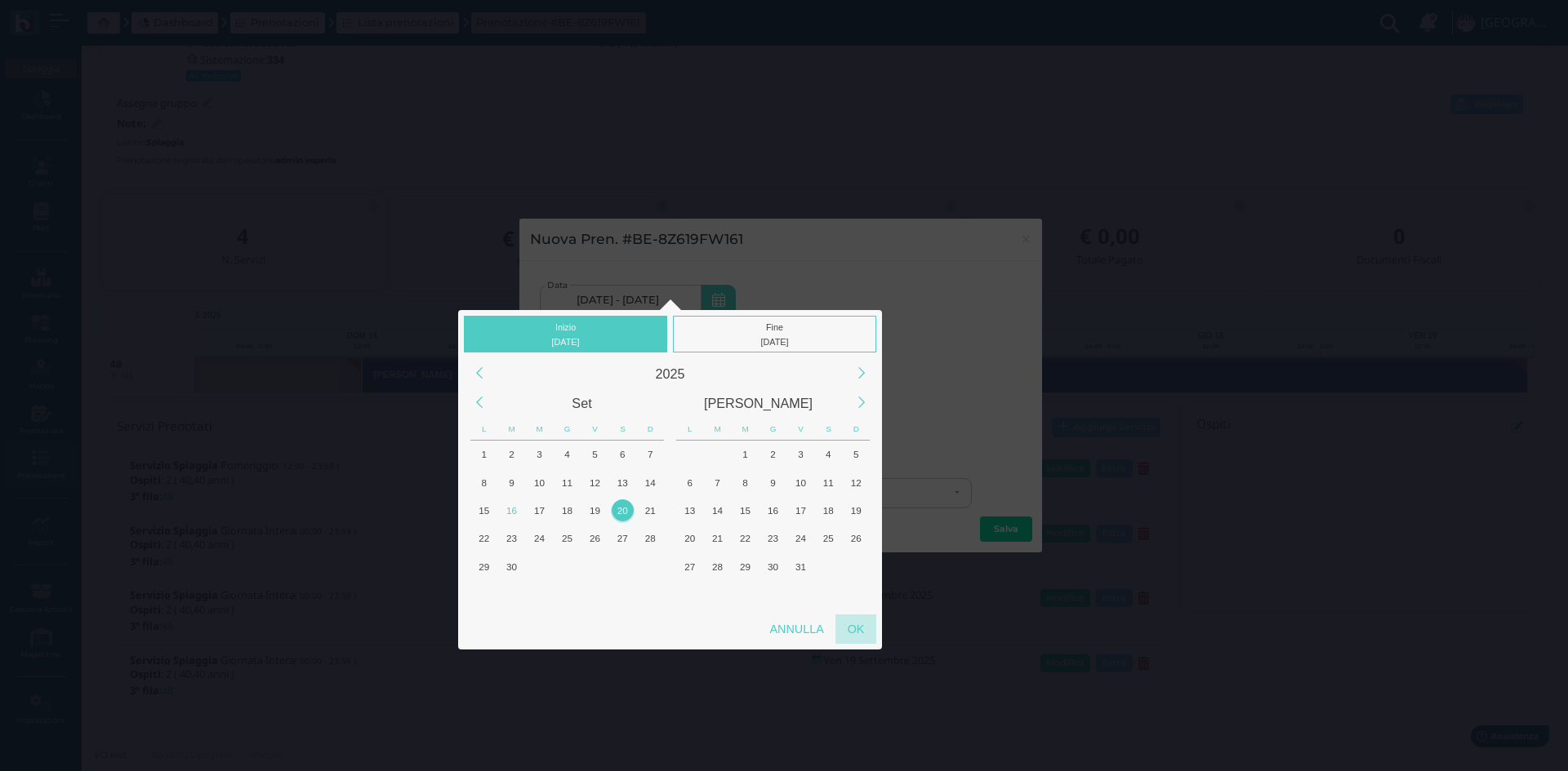
click at [859, 630] on div "OK" at bounding box center [856, 629] width 41 height 30
type input "20/09/2025 - 20/09/2025"
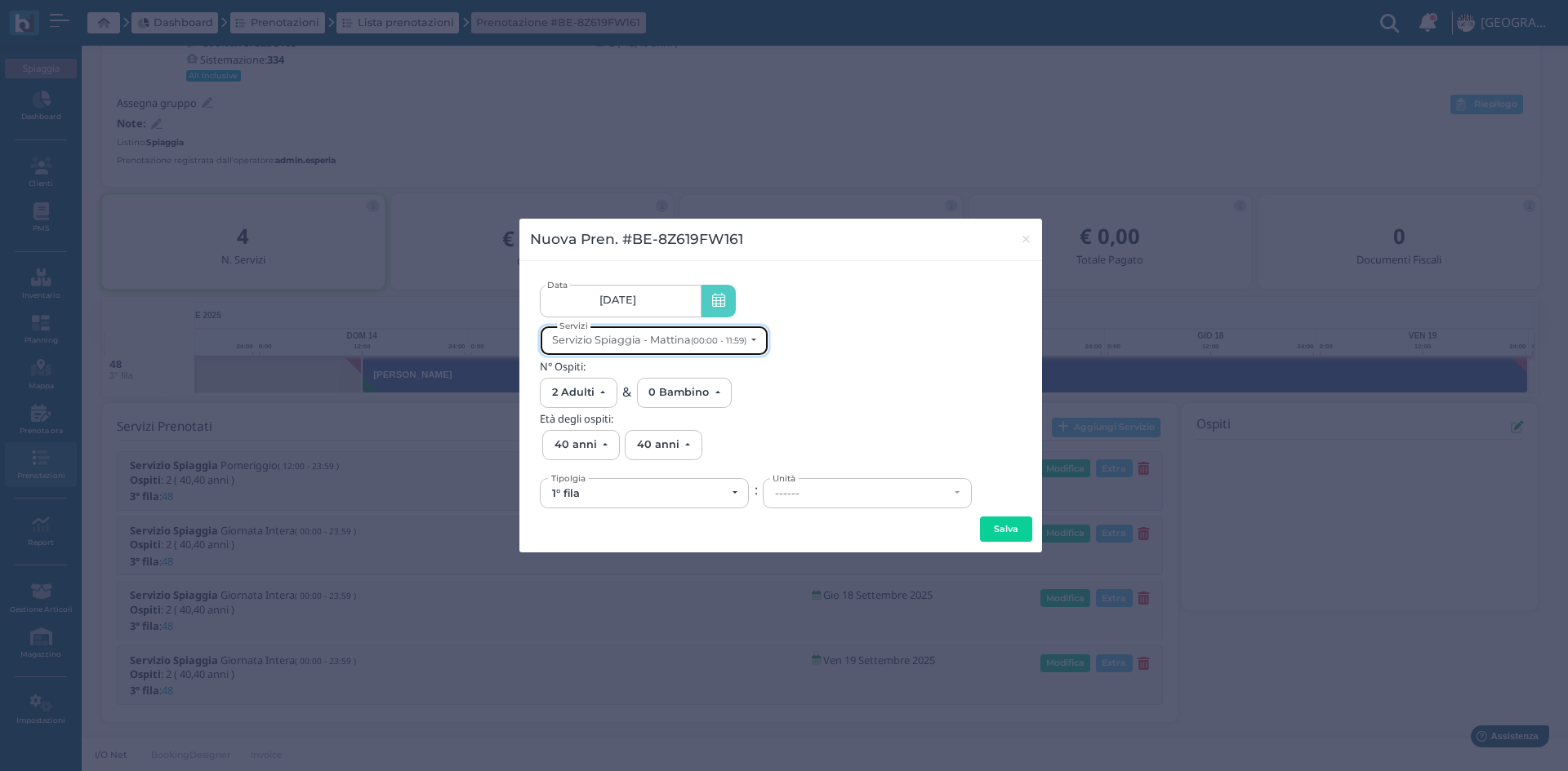
click at [688, 342] on div "Servizio Spiaggia - Mattina (00:00 - 11:59)" at bounding box center [650, 340] width 195 height 12
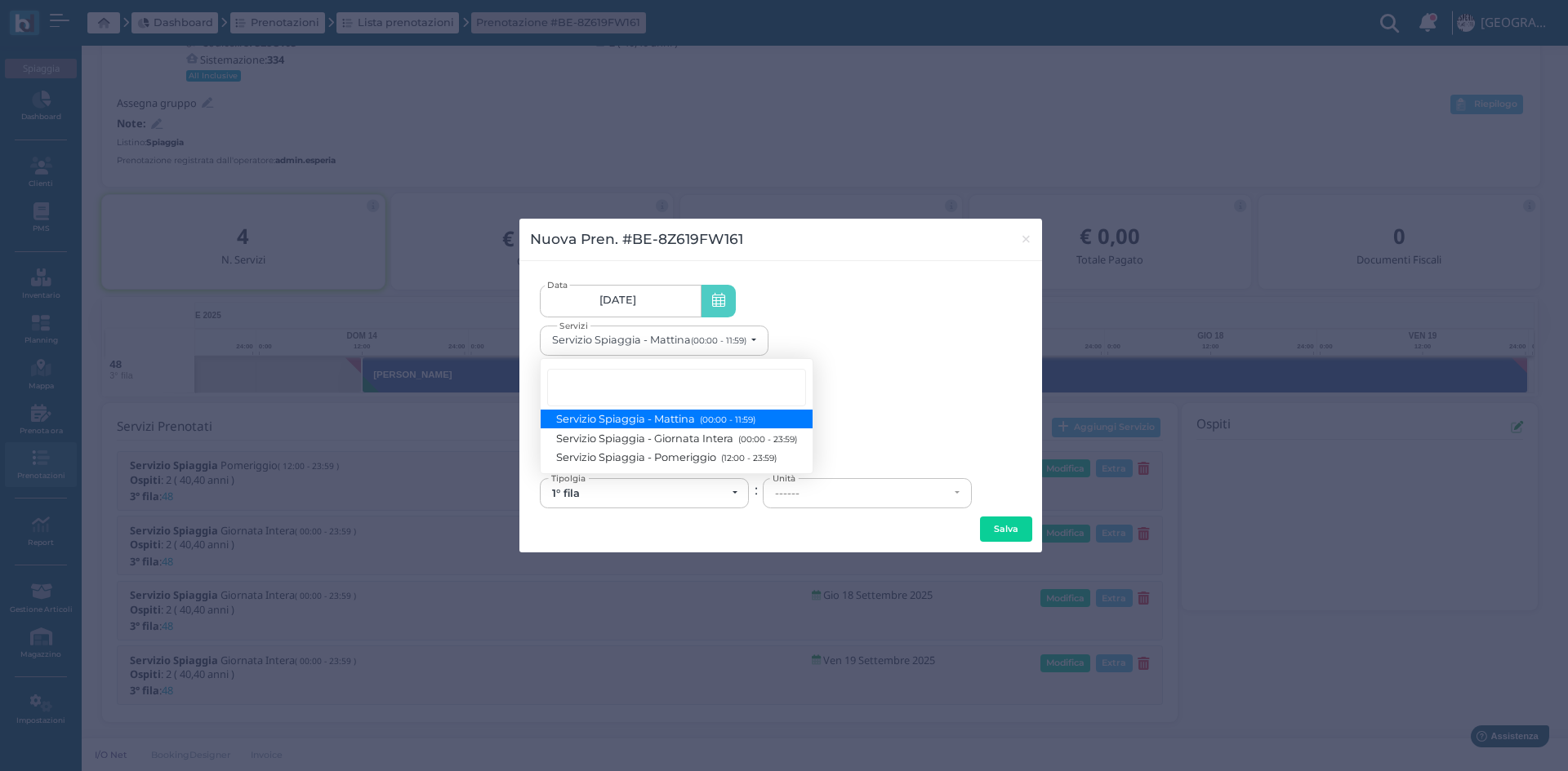
click at [638, 418] on span "Servizio Spiaggia - Mattina (00:00 - 11:59)" at bounding box center [656, 419] width 199 height 14
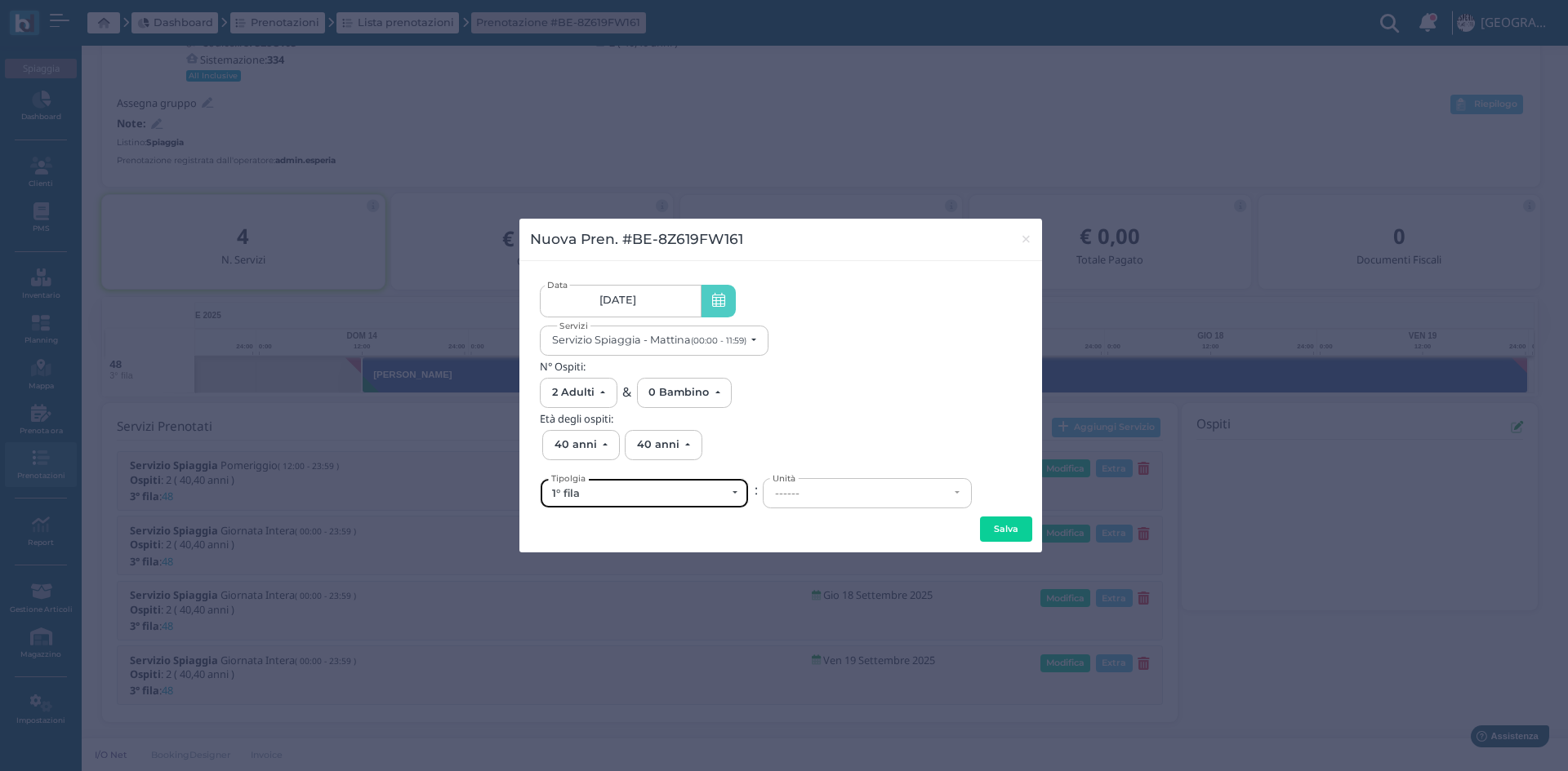
click at [588, 503] on div "1° fila" at bounding box center [644, 494] width 207 height 29
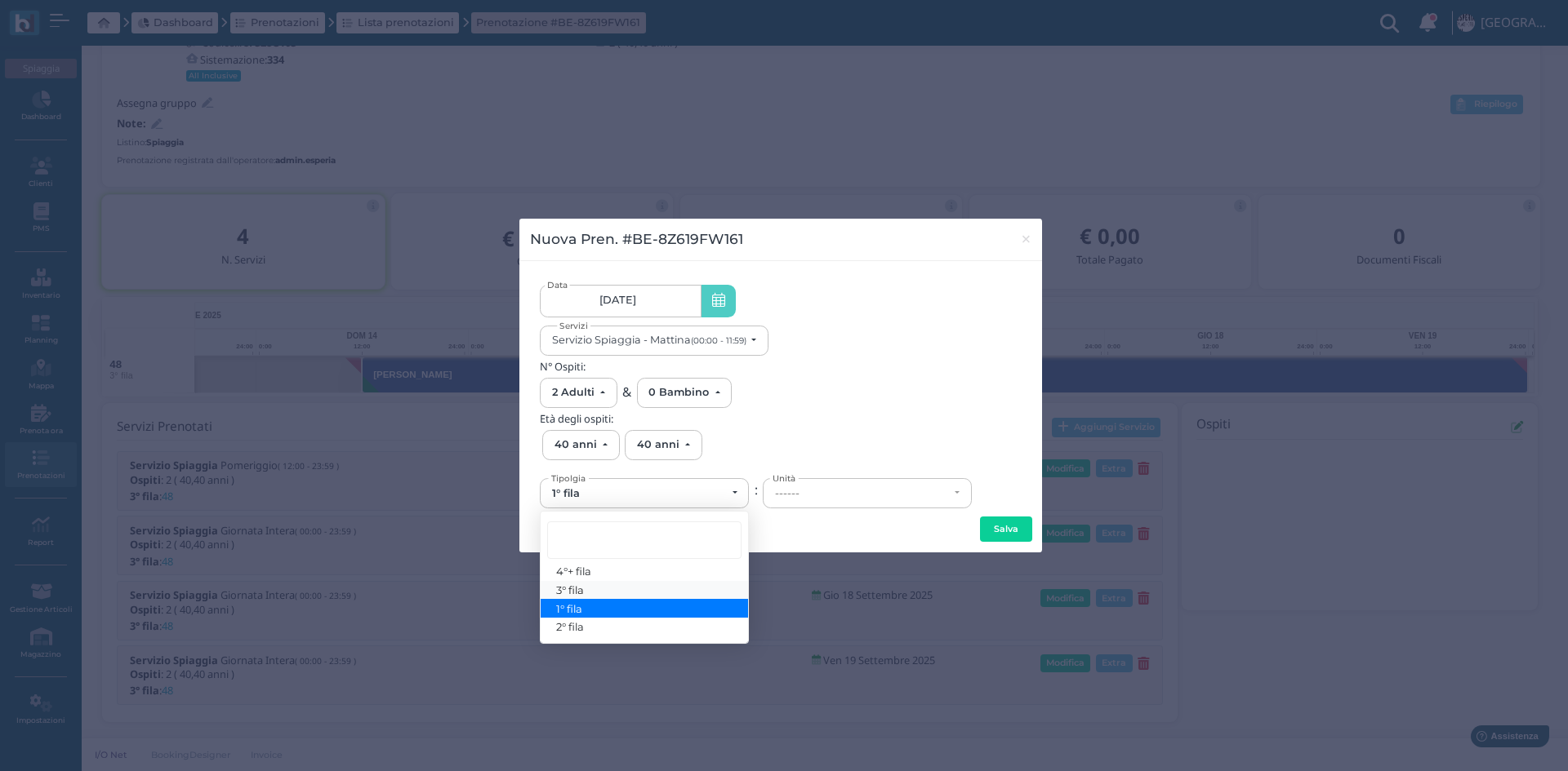
click at [567, 589] on span "3° fila" at bounding box center [571, 589] width 28 height 13
select select "433"
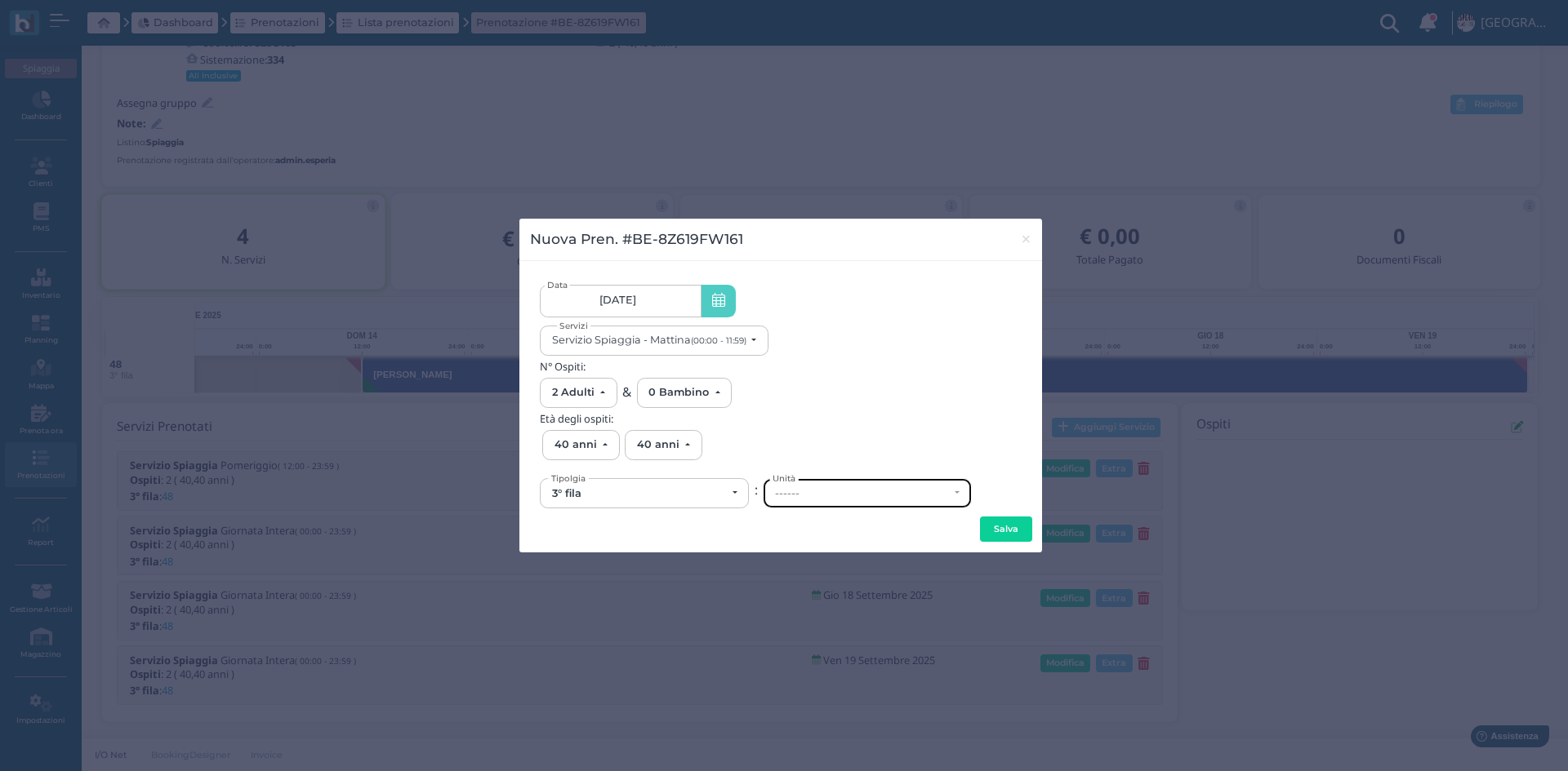
click at [824, 496] on div "------" at bounding box center [862, 493] width 174 height 13
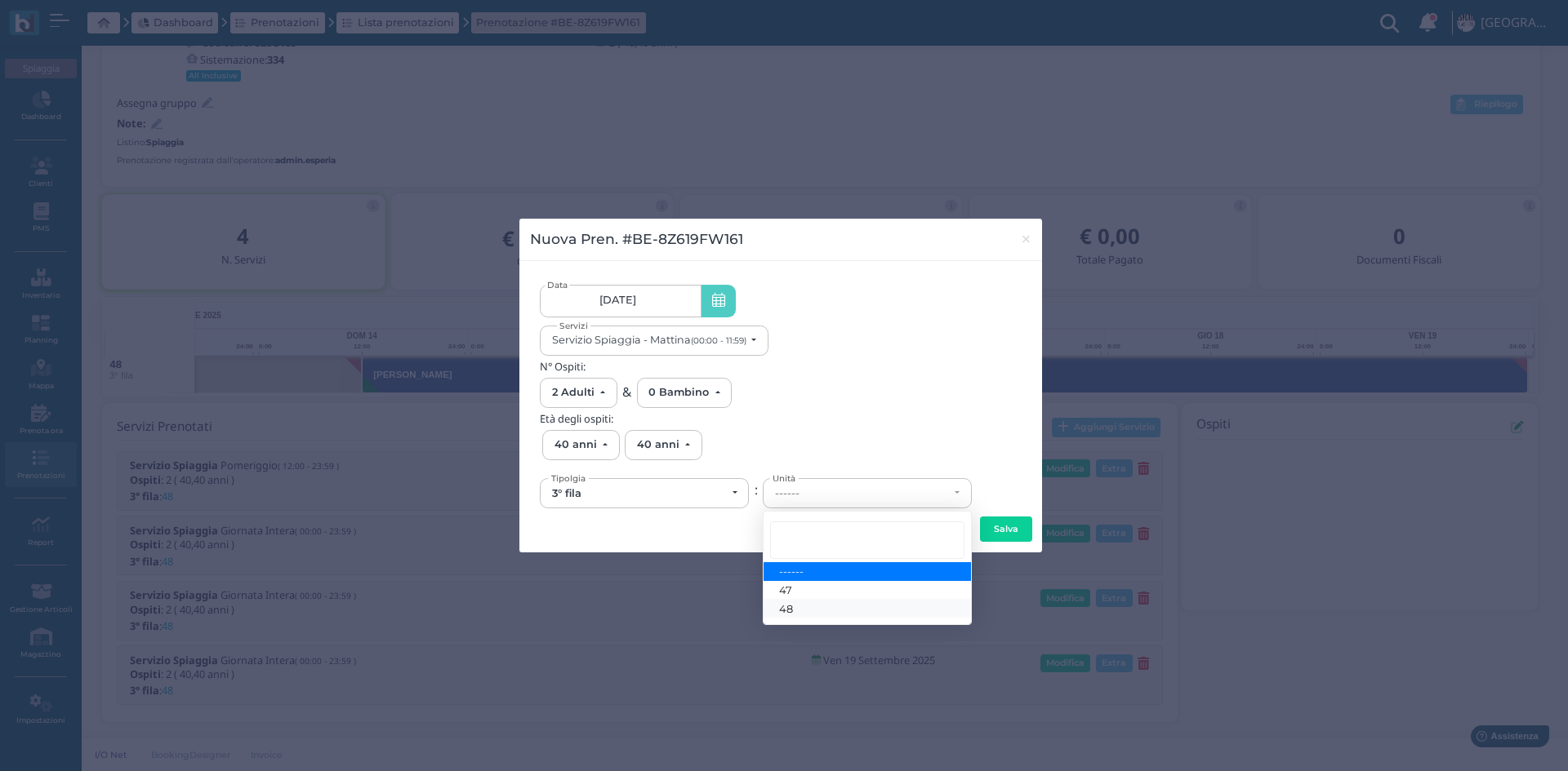
click at [781, 610] on span "48" at bounding box center [786, 609] width 14 height 13
select select "6172"
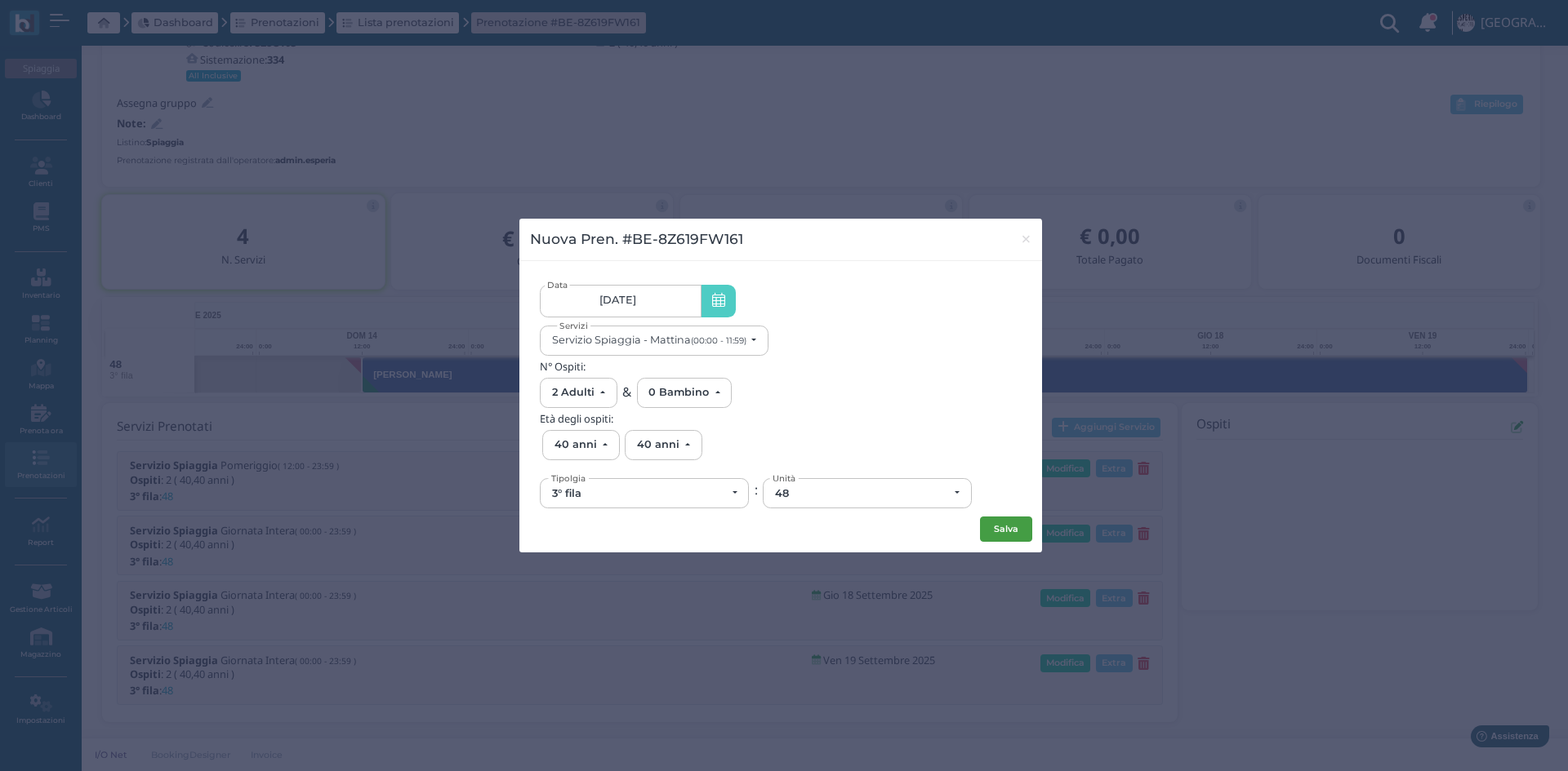
click at [996, 526] on button "Salva" at bounding box center [1006, 529] width 52 height 26
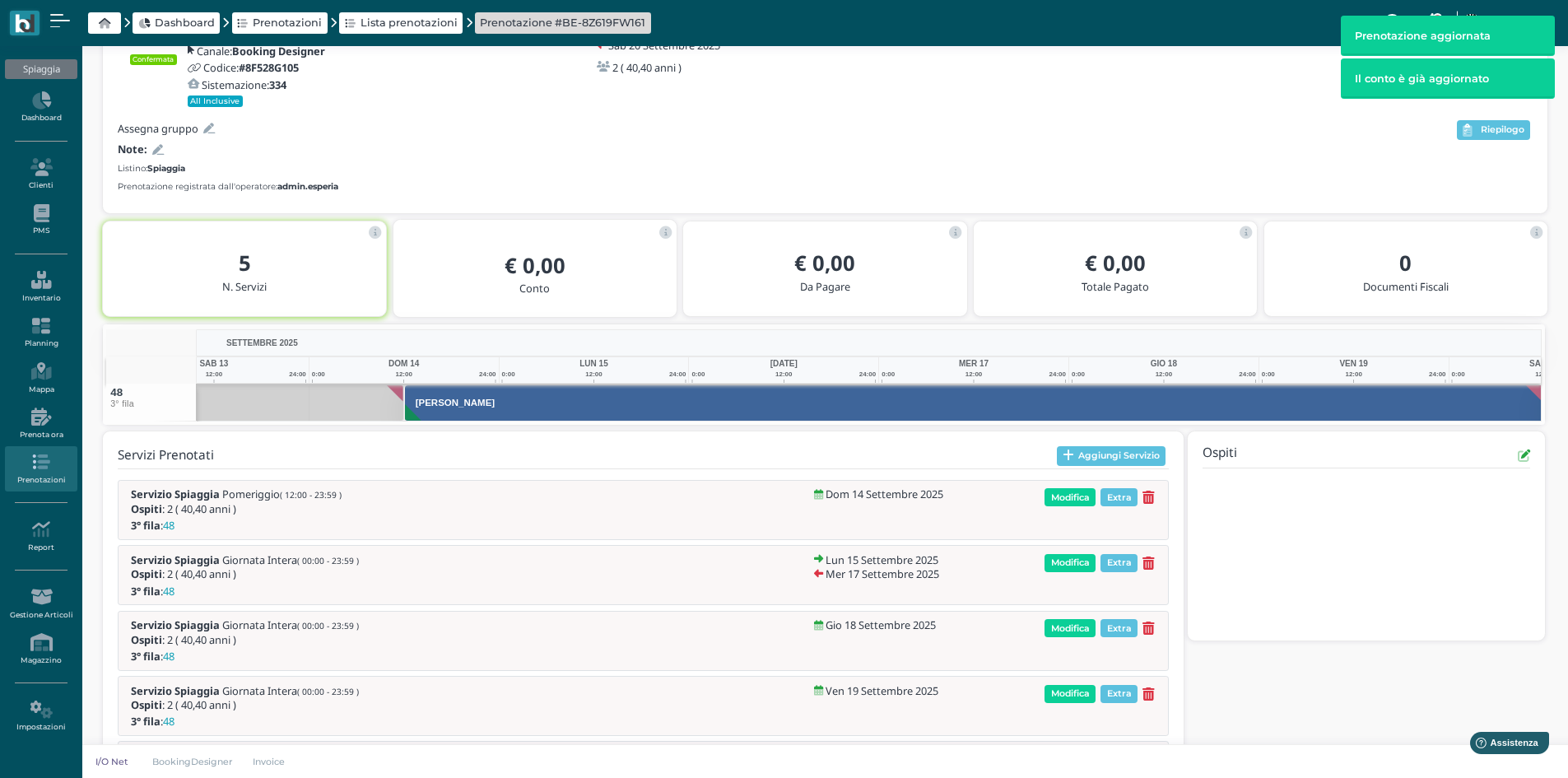
scroll to position [0, 80]
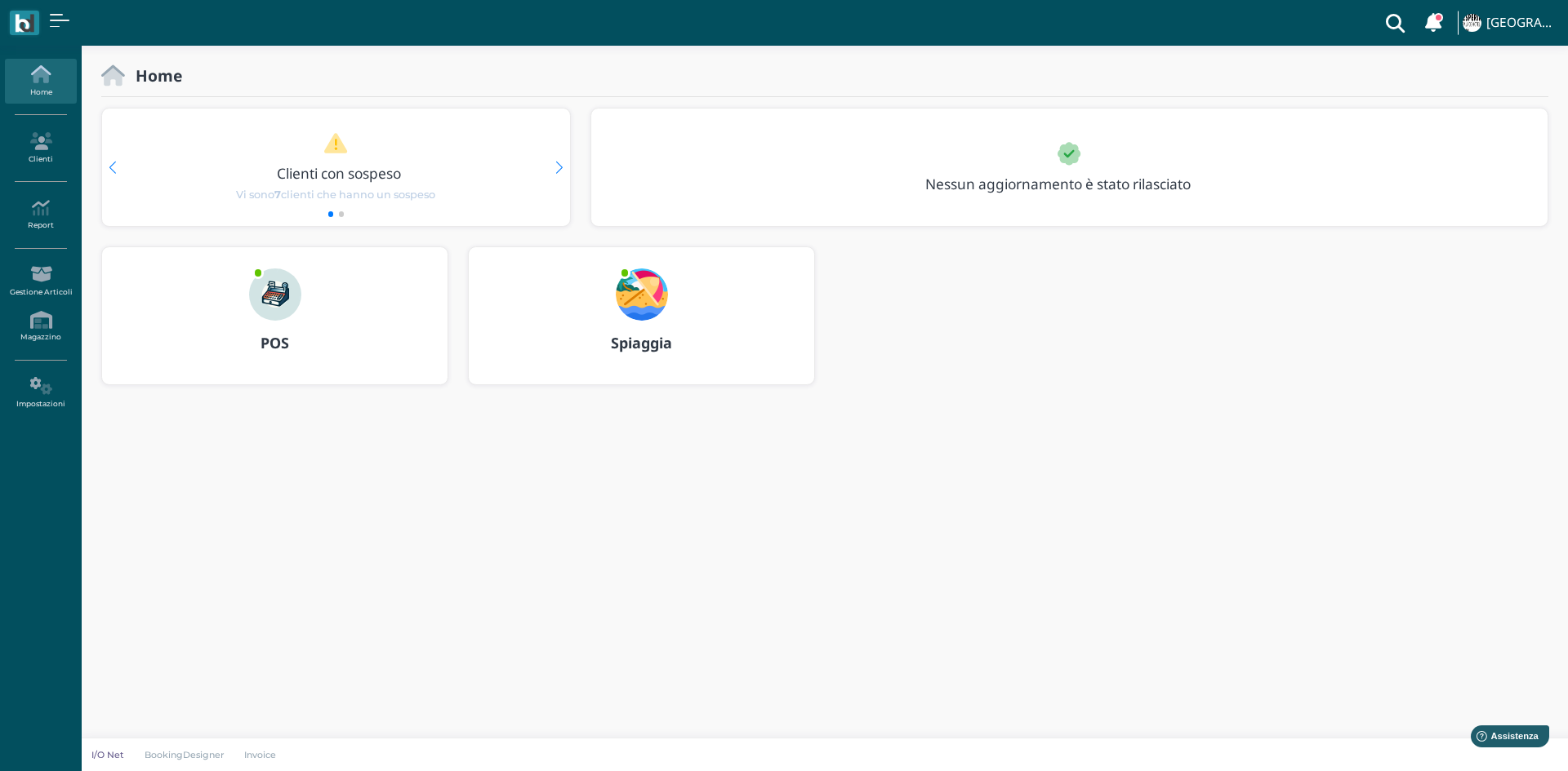
click at [671, 293] on div at bounding box center [642, 284] width 79 height 74
click at [647, 293] on img at bounding box center [642, 295] width 52 height 52
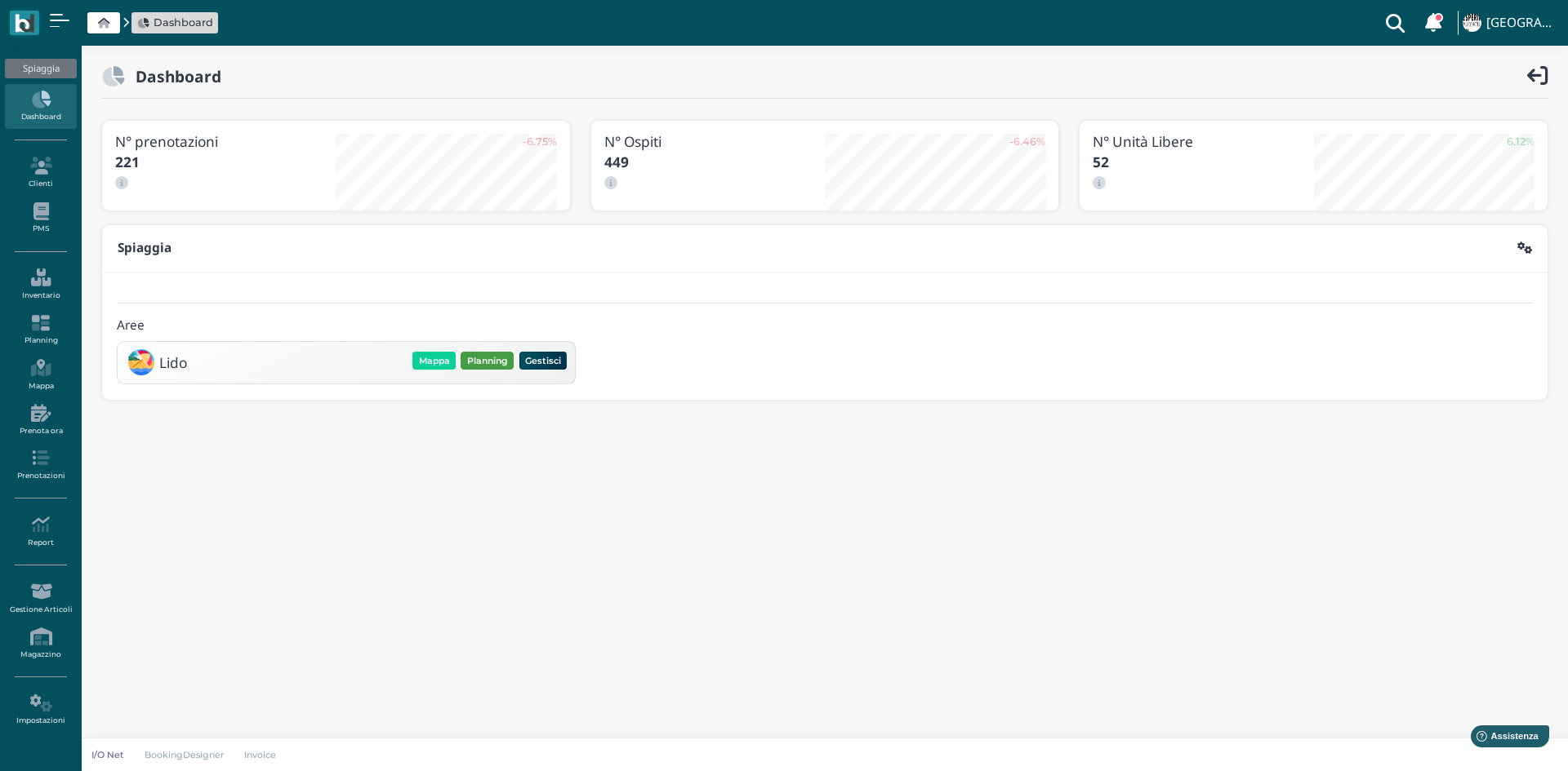
click at [463, 366] on button "Planning" at bounding box center [487, 360] width 53 height 18
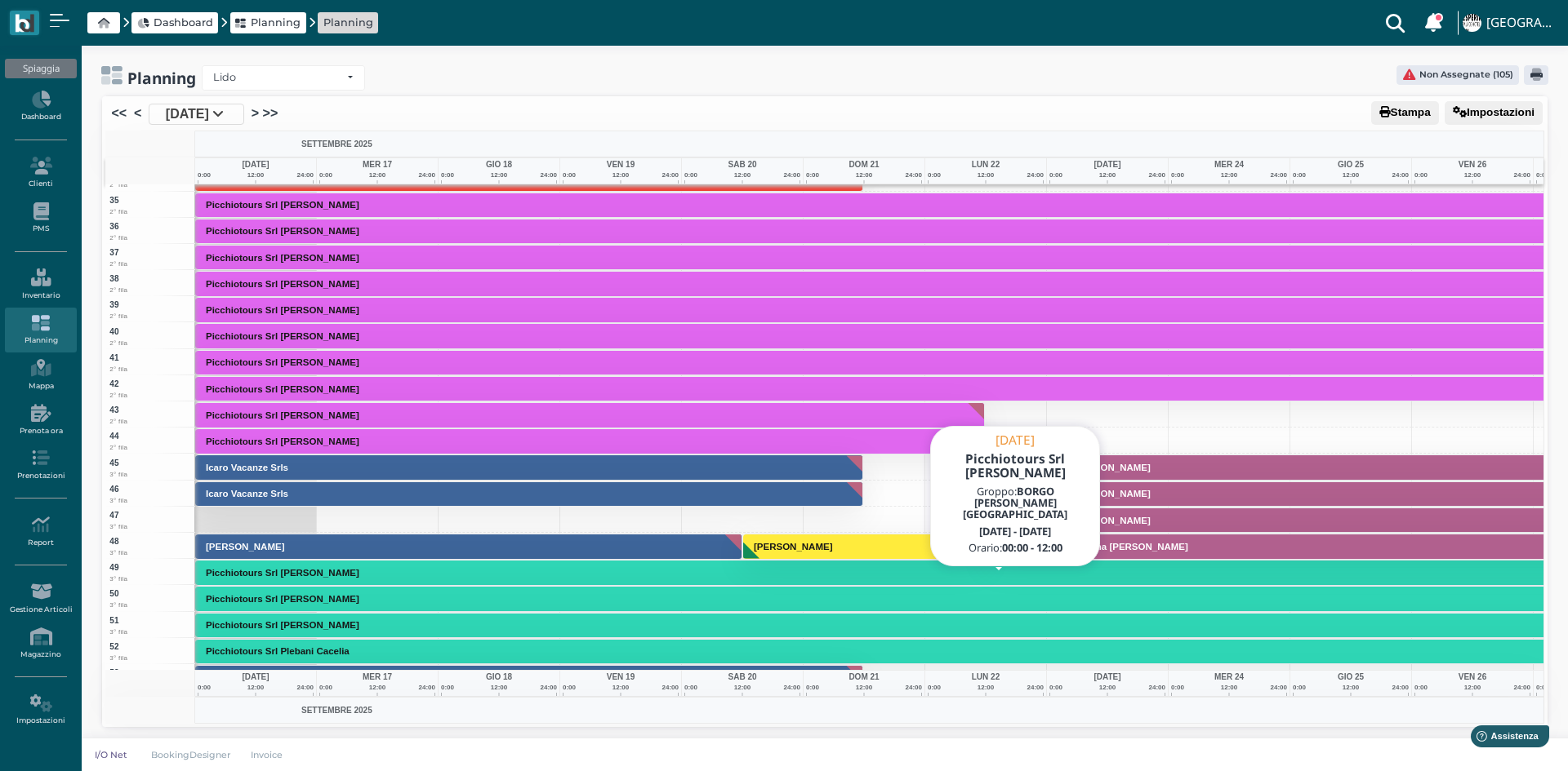
scroll to position [898, 0]
